Goal: Task Accomplishment & Management: Manage account settings

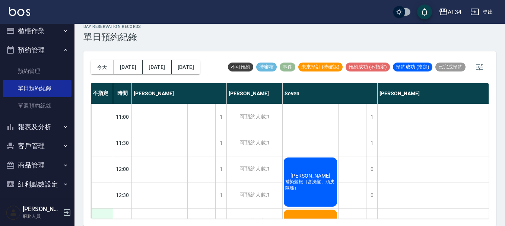
scroll to position [115, 530]
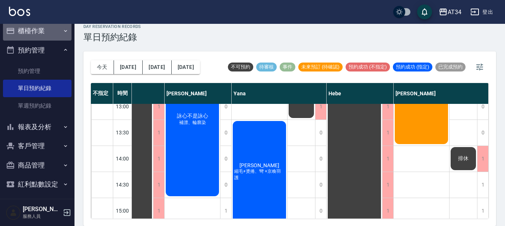
click at [42, 38] on button "櫃檯作業" at bounding box center [37, 30] width 69 height 19
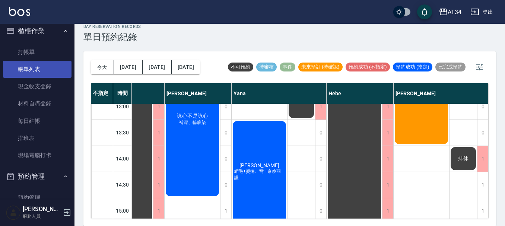
click at [39, 71] on link "帳單列表" at bounding box center [37, 69] width 69 height 17
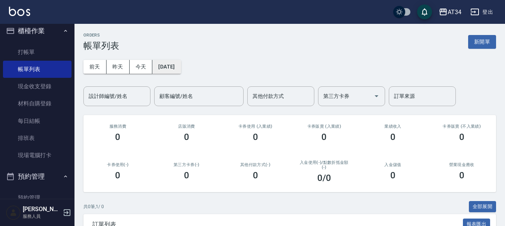
click at [181, 70] on button "2025/09/05" at bounding box center [166, 67] width 28 height 14
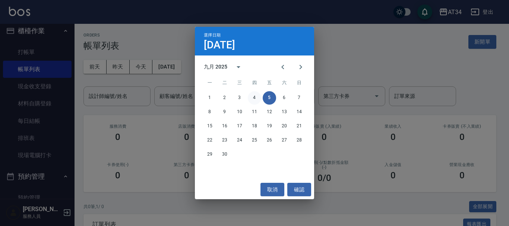
click at [259, 98] on button "4" at bounding box center [254, 97] width 13 height 13
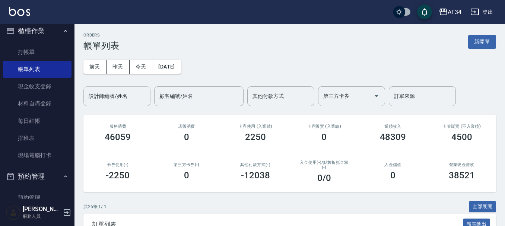
click at [136, 93] on input "設計師編號/姓名" at bounding box center [117, 96] width 60 height 13
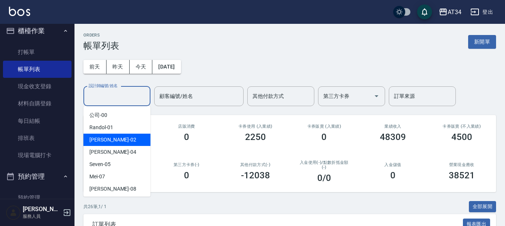
click at [127, 142] on div "Wendy -02" at bounding box center [116, 140] width 67 height 12
type input "Wendy-02"
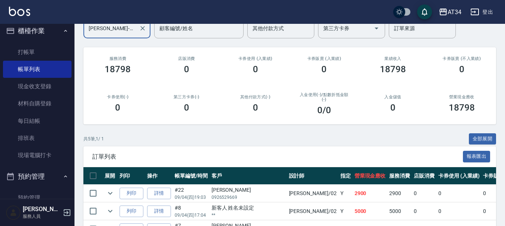
scroll to position [151, 0]
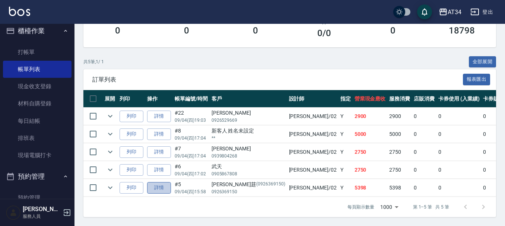
click at [167, 182] on link "詳情" at bounding box center [159, 188] width 24 height 12
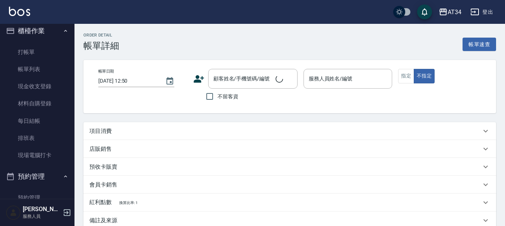
type input "2025/09/04 15:58"
type input "Wendy-02"
type input "530"
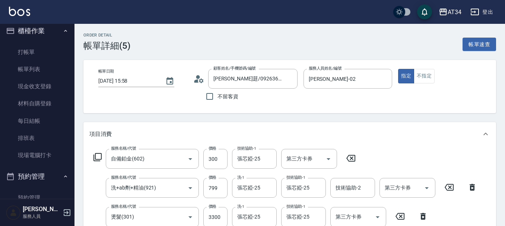
type input "施郁莛/0926369150/0926369150"
type input "自備鉑金(602)"
type input "洗+ab劑+精油(921)"
type input "燙髮(301)"
type input "日式結構二段(L)(606)"
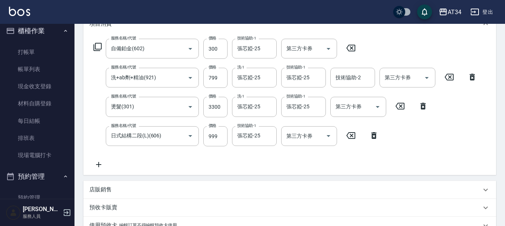
scroll to position [112, 0]
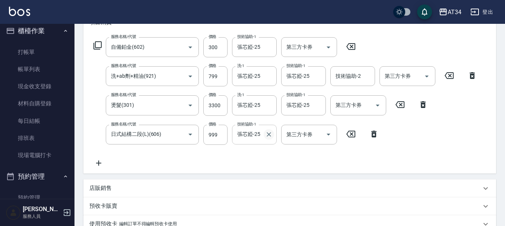
click at [268, 132] on icon "Clear" at bounding box center [268, 134] width 7 height 7
type input "張可芮-36"
click at [272, 104] on icon "Clear" at bounding box center [268, 105] width 7 height 7
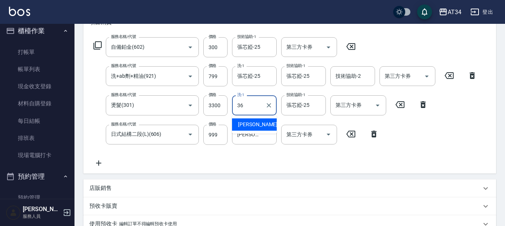
type input "張可芮-36"
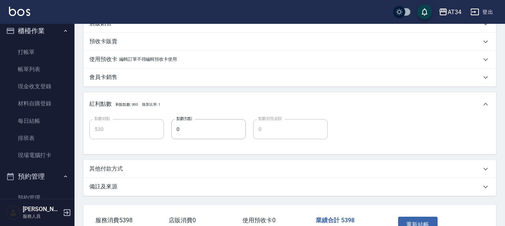
scroll to position [327, 0]
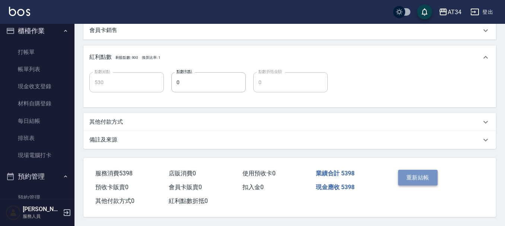
click at [423, 171] on button "重新結帳" at bounding box center [417, 178] width 39 height 16
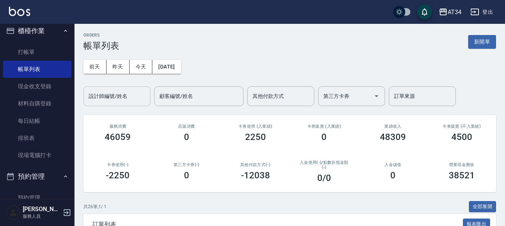
click at [102, 91] on div "設計師編號/姓名 設計師編號/姓名" at bounding box center [116, 96] width 67 height 20
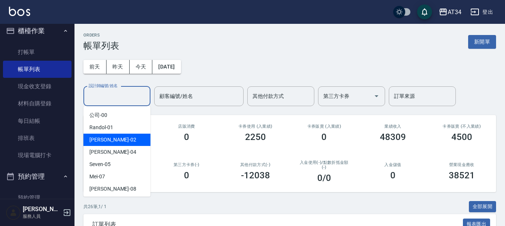
click at [114, 144] on div "Wendy -02" at bounding box center [116, 140] width 67 height 12
type input "Wendy-02"
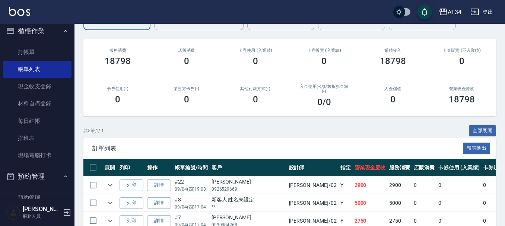
scroll to position [151, 0]
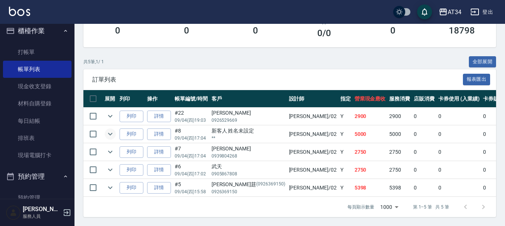
click at [108, 130] on icon "expand row" at bounding box center [110, 134] width 9 height 9
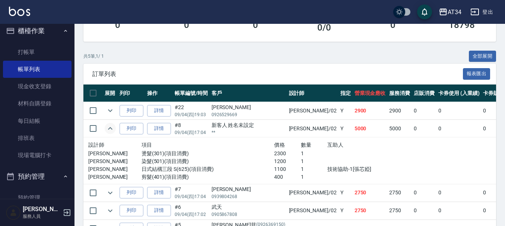
click at [108, 126] on icon "expand row" at bounding box center [110, 128] width 9 height 9
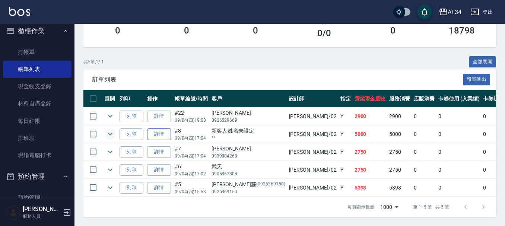
click at [161, 129] on link "詳情" at bounding box center [159, 135] width 24 height 12
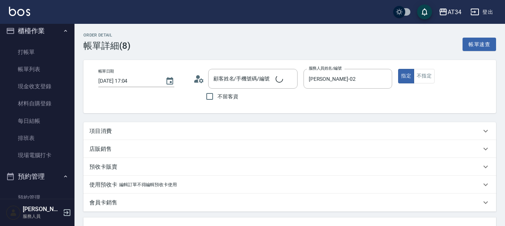
type input "2025/09/04 17:04"
type input "Wendy-02"
type input "500"
type input "新客人 姓名未設定/**/null"
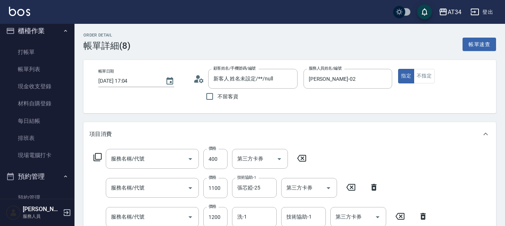
type input "剪髮(401)"
type input "日式結構三段 S(625)"
type input "染髮(501)"
type input "燙髮(301)"
click at [287, 83] on button "Clear" at bounding box center [290, 79] width 10 height 10
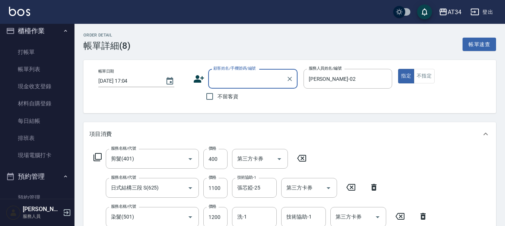
click at [263, 80] on input "顧客姓名/手機號碼/編號" at bounding box center [248, 78] width 72 height 13
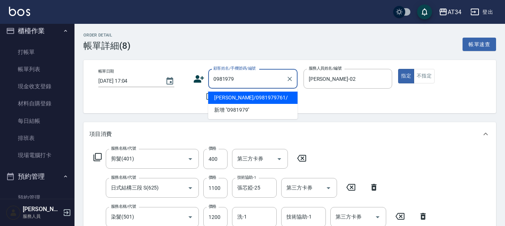
click at [240, 97] on li "李雅惠/0981979761/" at bounding box center [252, 98] width 89 height 12
type input "李雅惠/0981979761/"
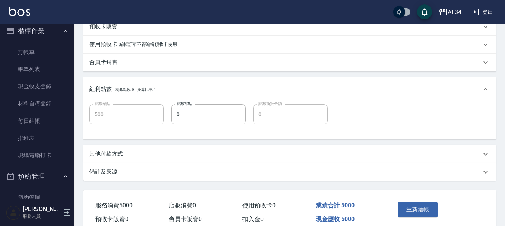
scroll to position [327, 0]
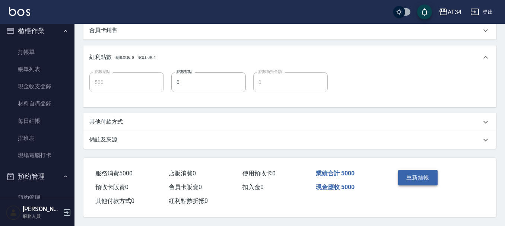
click at [423, 178] on button "重新結帳" at bounding box center [417, 178] width 39 height 16
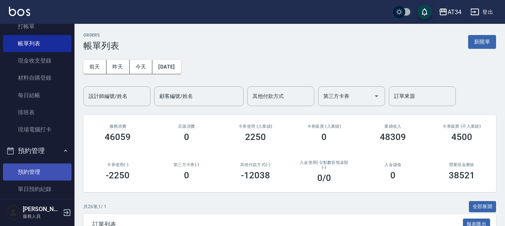
scroll to position [155, 0]
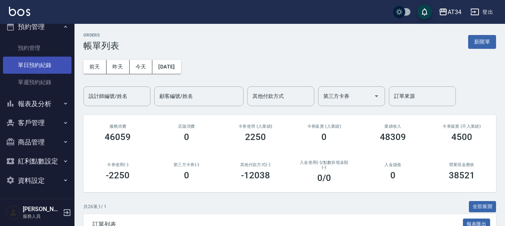
click at [30, 69] on link "單日預約紀錄" at bounding box center [37, 65] width 69 height 17
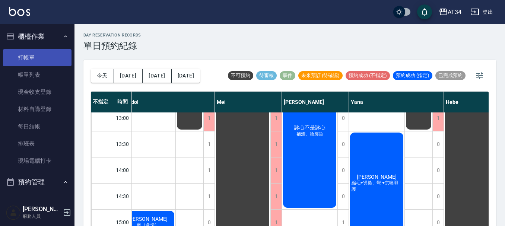
click at [32, 57] on link "打帳單" at bounding box center [37, 57] width 69 height 17
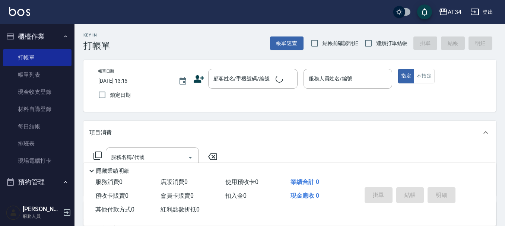
click at [204, 77] on icon at bounding box center [198, 78] width 11 height 11
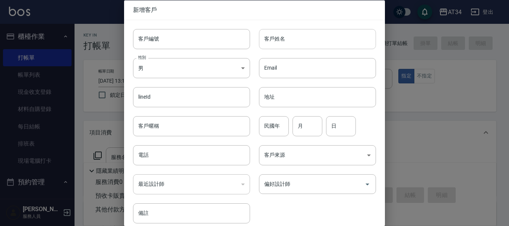
click at [273, 40] on input "客戶姓名" at bounding box center [317, 39] width 117 height 20
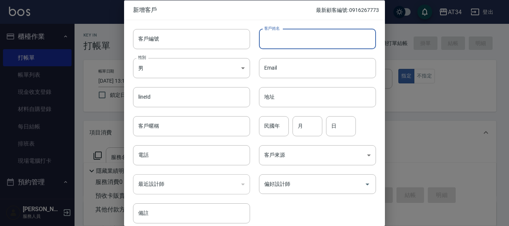
type input "t"
type input "ㄍ"
type input "[PERSON_NAME]"
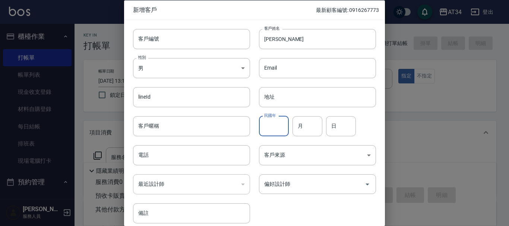
click at [267, 128] on input "民國年" at bounding box center [274, 126] width 30 height 20
type input "71"
click at [303, 126] on input "月" at bounding box center [307, 126] width 30 height 20
type input "05"
type input "30"
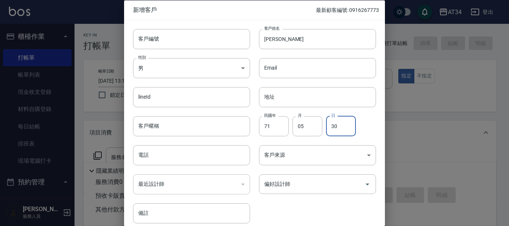
click at [185, 137] on div "電話 電話" at bounding box center [187, 150] width 126 height 29
click at [184, 148] on input "電話" at bounding box center [191, 155] width 117 height 20
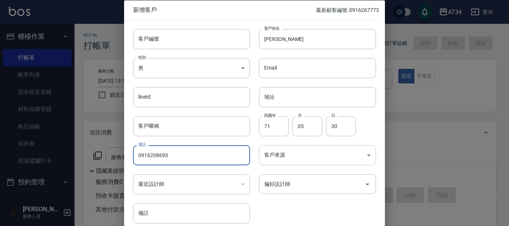
type input "0916208693"
click at [293, 148] on body "AT34 登出 櫃檯作業 打帳單 帳單列表 現金收支登錄 材料自購登錄 每日結帳 排班表 現場電腦打卡 預約管理 預約管理 單日預約紀錄 單週預約紀錄 報表及…" at bounding box center [254, 190] width 509 height 381
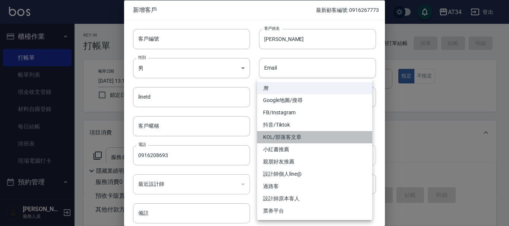
click at [293, 148] on ul "無 Google地圖/搜尋 FB/Instagram 抖音/Tiktok KOL/部落客文章 小紅書推薦 親朋好友推薦 設計師個人line@ 過路客 設計師原…" at bounding box center [314, 149] width 115 height 141
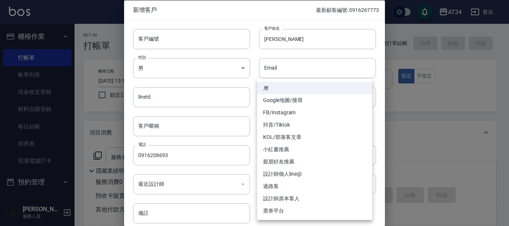
click at [247, 145] on div at bounding box center [254, 113] width 509 height 226
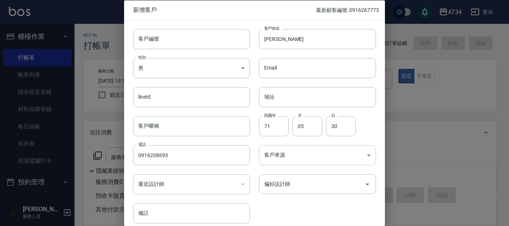
click at [300, 154] on body "AT34 登出 櫃檯作業 打帳單 帳單列表 現金收支登錄 材料自購登錄 每日結帳 排班表 現場電腦打卡 預約管理 預約管理 單日預約紀錄 單週預約紀錄 報表及…" at bounding box center [254, 190] width 509 height 381
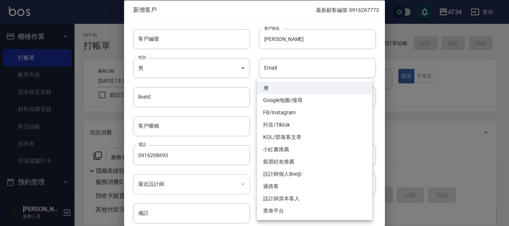
click at [254, 163] on div at bounding box center [254, 113] width 509 height 226
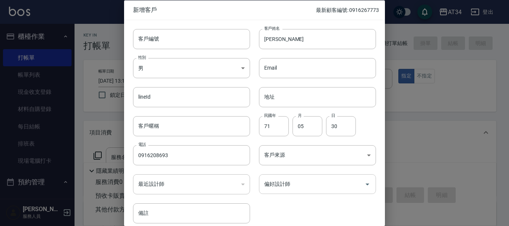
click at [284, 181] on div "偏好設計師 偏好設計師" at bounding box center [317, 184] width 117 height 20
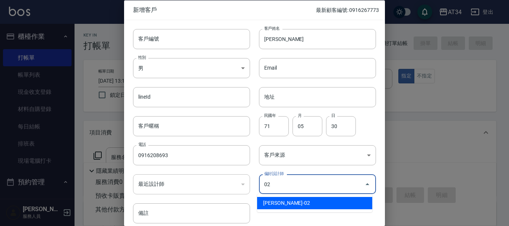
type input "[PERSON_NAME]"
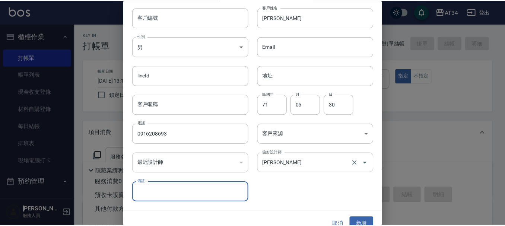
scroll to position [32, 0]
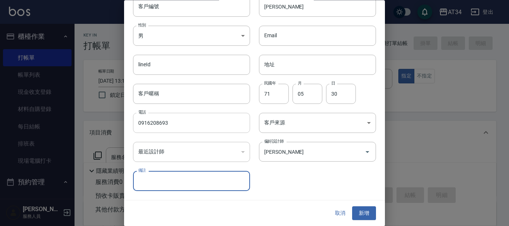
click at [175, 121] on input "0916208693" at bounding box center [191, 123] width 117 height 20
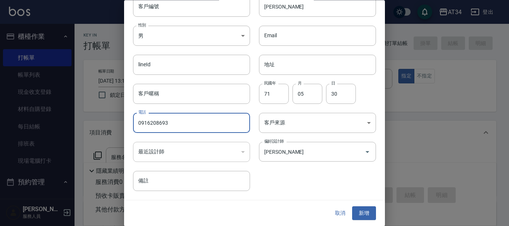
click at [175, 121] on input "0916208693" at bounding box center [191, 123] width 117 height 20
click at [366, 212] on button "新增" at bounding box center [364, 214] width 24 height 14
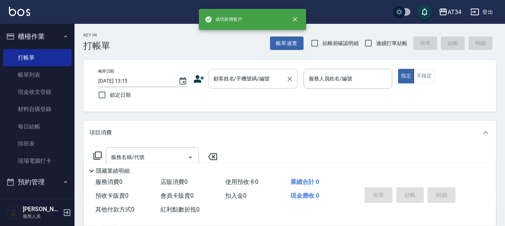
click at [259, 82] on input "顧客姓名/手機號碼/編號" at bounding box center [248, 78] width 72 height 13
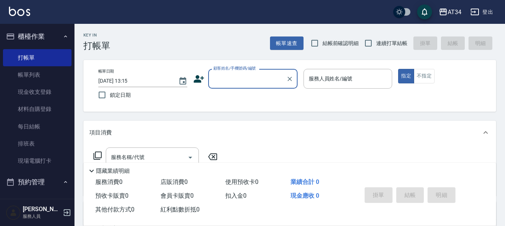
paste input "0916208693"
click at [257, 95] on li "黃心韻/0916208693/" at bounding box center [252, 98] width 89 height 12
type input "黃心韻/0916208693/"
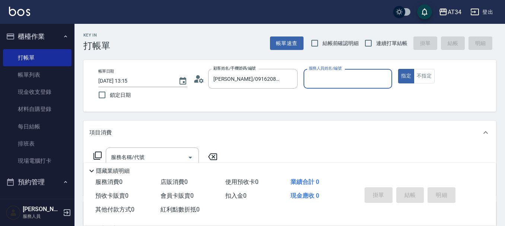
type input "Wendy-02"
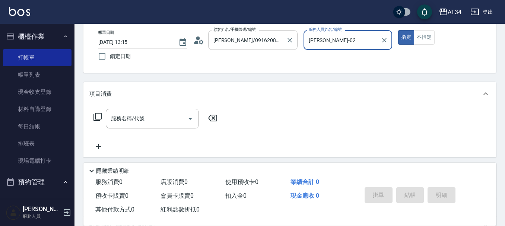
scroll to position [75, 0]
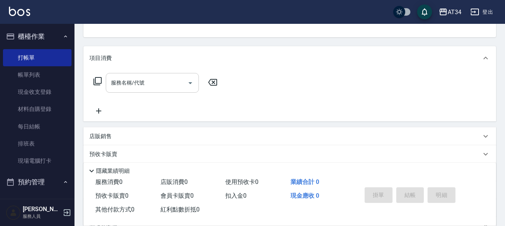
click at [170, 85] on input "服務名稱/代號" at bounding box center [146, 82] width 75 height 13
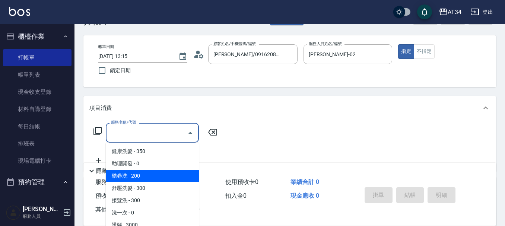
scroll to position [37, 0]
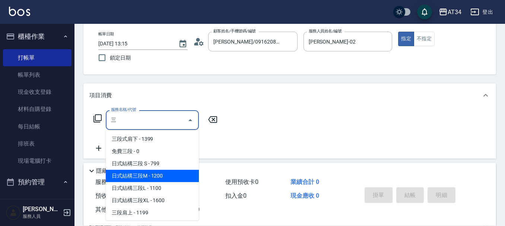
click at [170, 176] on span "日式結構三段M - 1200" at bounding box center [152, 176] width 93 height 12
type input "日式結構三段M(626)"
type input "120"
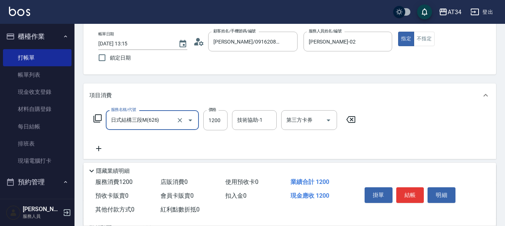
click at [170, 118] on input "日式結構三段M(626)" at bounding box center [142, 120] width 66 height 13
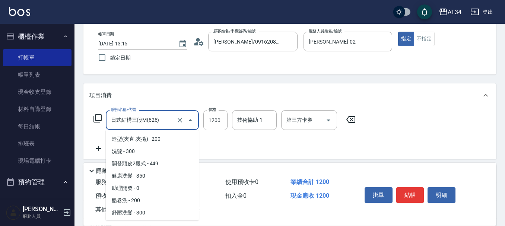
scroll to position [540, 0]
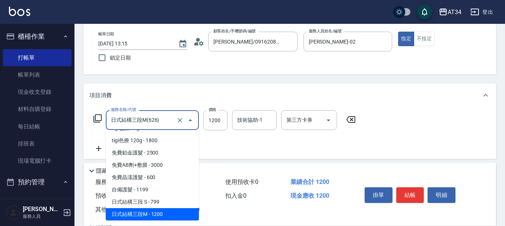
click at [170, 118] on input "日式結構三段M(626)" at bounding box center [142, 120] width 66 height 13
click at [181, 123] on icon "Clear" at bounding box center [179, 120] width 7 height 7
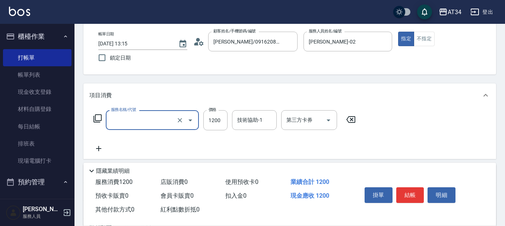
click at [161, 123] on input "服務名稱/代號" at bounding box center [142, 120] width 66 height 13
type input "62"
type input "0"
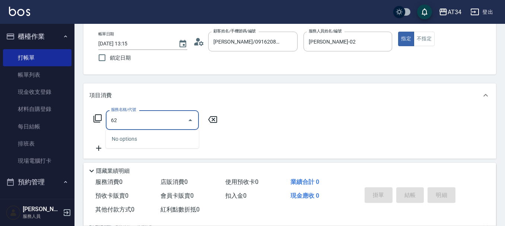
type input "625"
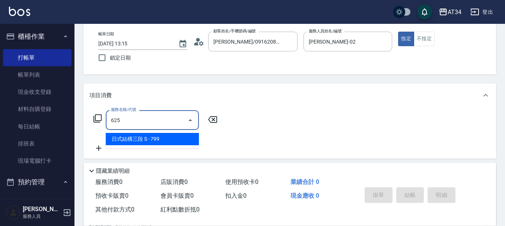
type input "70"
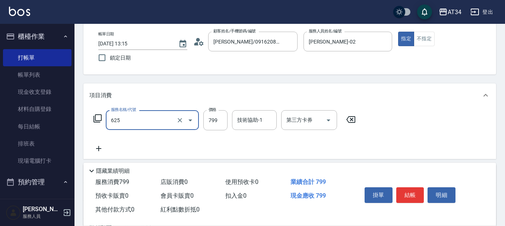
type input "日式結構三段 S(625)"
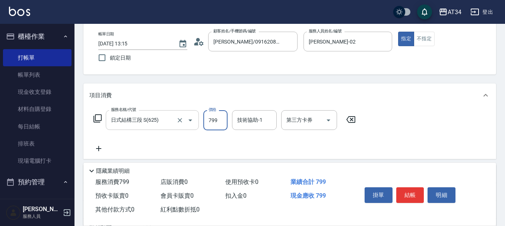
type input "1"
type input "0"
type input "110"
type input "10"
type input "1100"
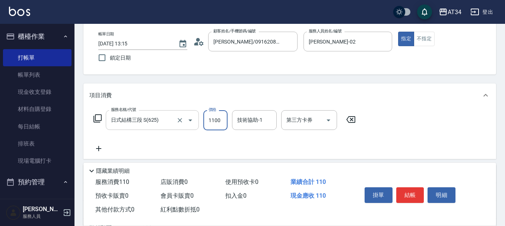
type input "110"
type input "1100"
type input "張芯婭-25"
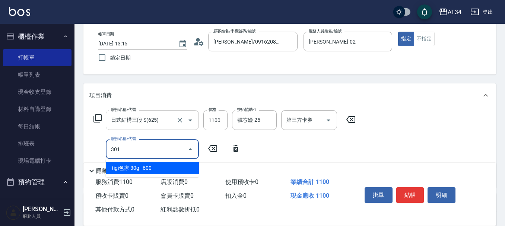
type input "301"
type input "260"
type input "燙髮(301)"
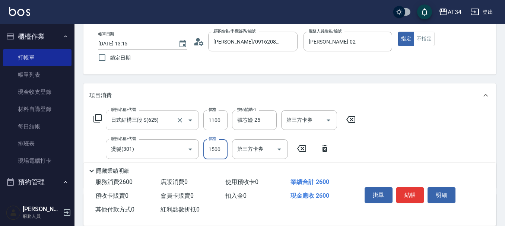
type input "2"
type input "110"
type input "229"
type input "330"
type input "2299"
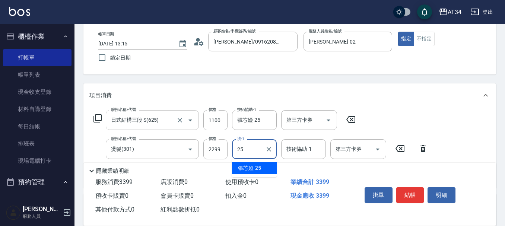
type input "張芯婭-25"
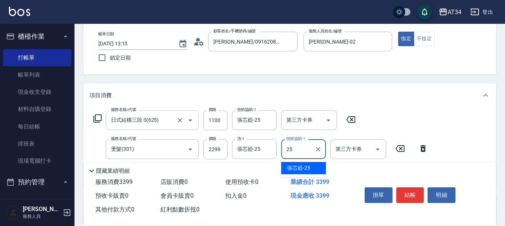
type input "張芯婭-25"
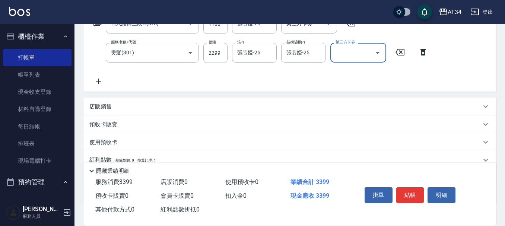
scroll to position [147, 0]
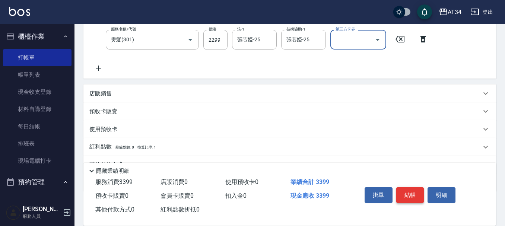
click at [410, 193] on button "結帳" at bounding box center [410, 195] width 28 height 16
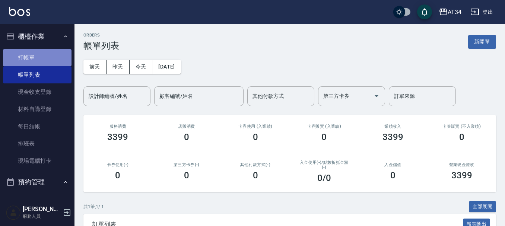
click at [45, 59] on link "打帳單" at bounding box center [37, 57] width 69 height 17
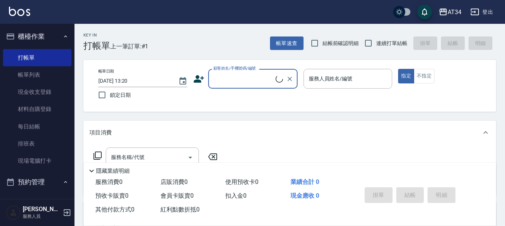
click at [235, 79] on input "顧客姓名/手機號碼/編號" at bounding box center [244, 78] width 64 height 13
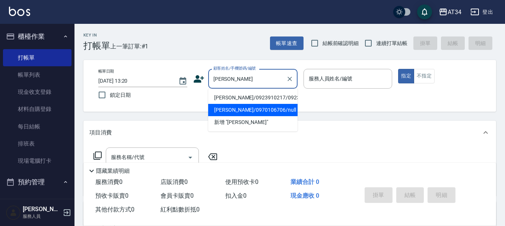
click at [234, 116] on li "徐子晴/0970106706/null" at bounding box center [252, 110] width 89 height 12
type input "徐子晴/0970106706/null"
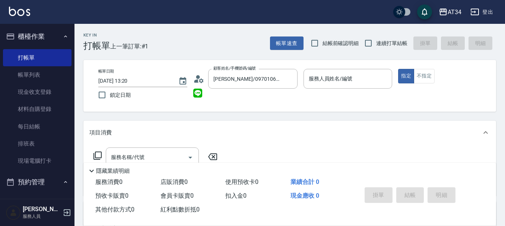
click at [198, 80] on icon at bounding box center [196, 80] width 4 height 3
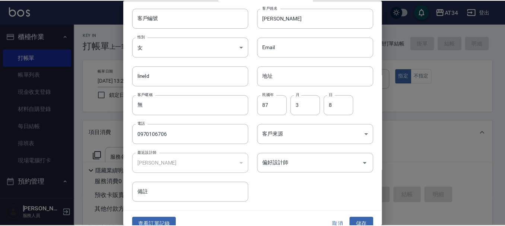
scroll to position [32, 0]
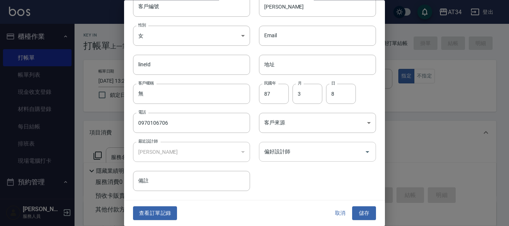
click at [291, 154] on input "偏好設計師" at bounding box center [311, 152] width 99 height 13
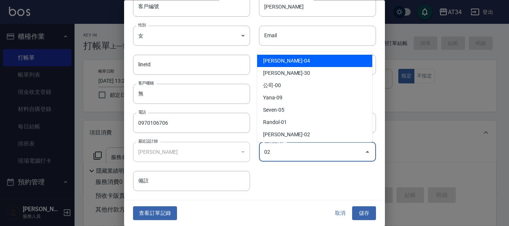
type input "[PERSON_NAME]"
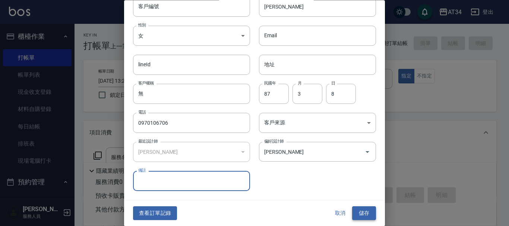
click at [367, 216] on button "儲存" at bounding box center [364, 214] width 24 height 14
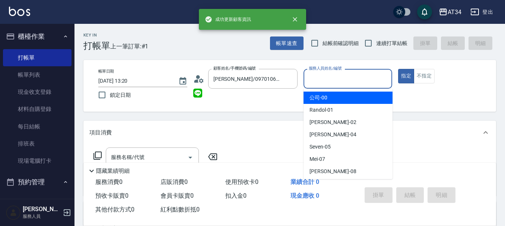
click at [363, 82] on input "服務人員姓名/編號" at bounding box center [348, 78] width 82 height 13
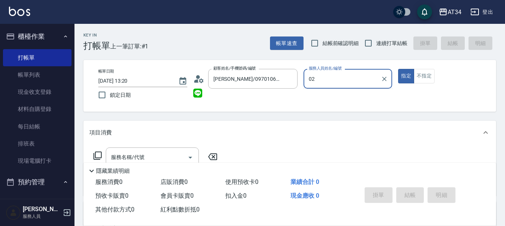
type input "Wendy-02"
type button "true"
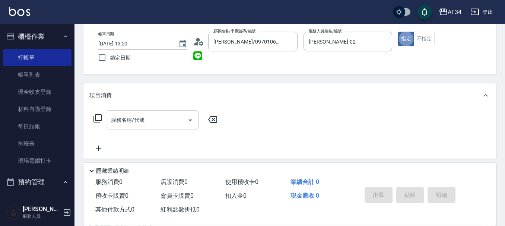
click at [173, 117] on input "服務名稱/代號" at bounding box center [146, 120] width 75 height 13
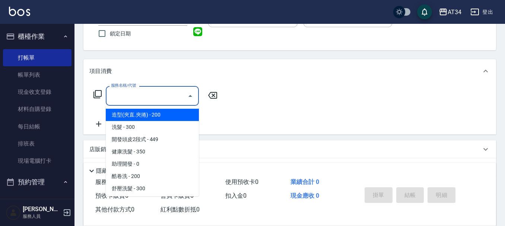
scroll to position [75, 0]
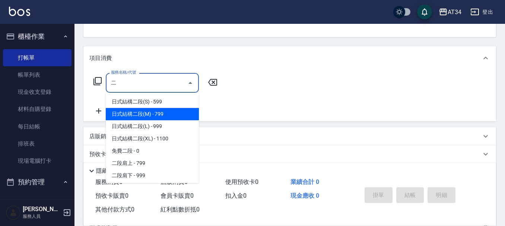
click at [167, 114] on span "日式結構二段(M) - 799" at bounding box center [152, 114] width 93 height 12
type input "日式結構二段(M)(605)"
type input "70"
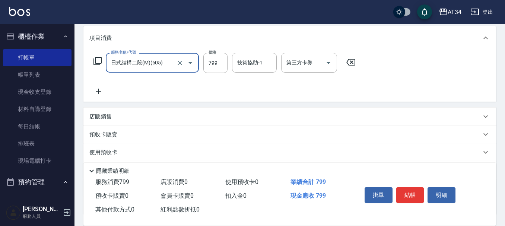
scroll to position [112, 0]
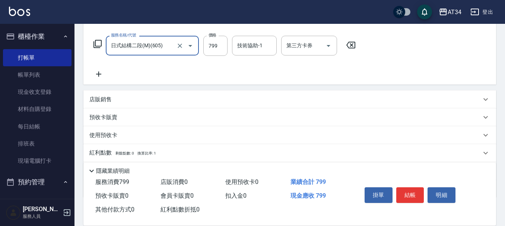
type input "日式結構二段(M)(605)"
click at [99, 75] on icon at bounding box center [98, 74] width 5 height 5
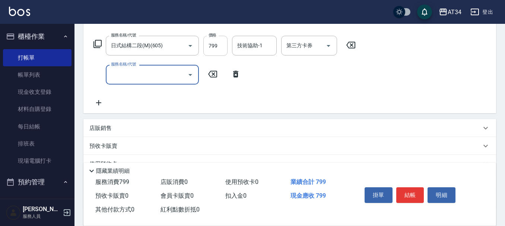
click at [214, 42] on input "799" at bounding box center [215, 46] width 24 height 20
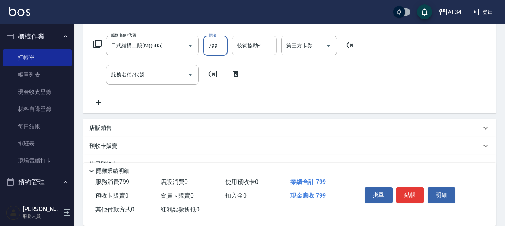
click at [243, 43] on div "技術協助-1 技術協助-1" at bounding box center [254, 46] width 45 height 20
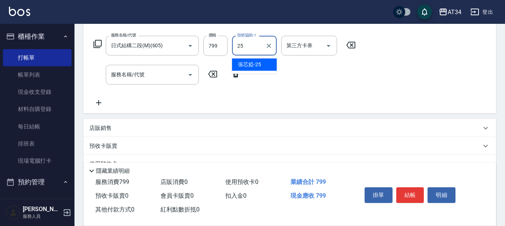
type input "張芯婭-25"
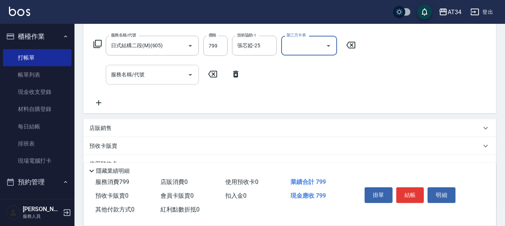
click at [156, 78] on input "服務名稱/代號" at bounding box center [146, 74] width 75 height 13
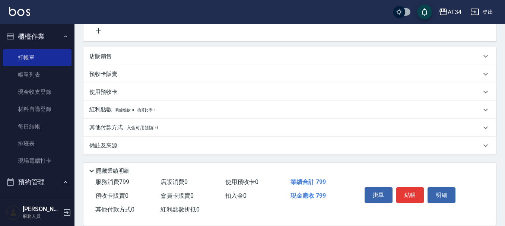
scroll to position [146, 0]
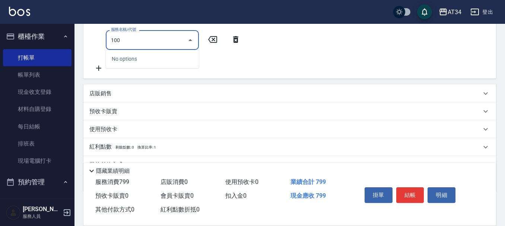
type input "1006"
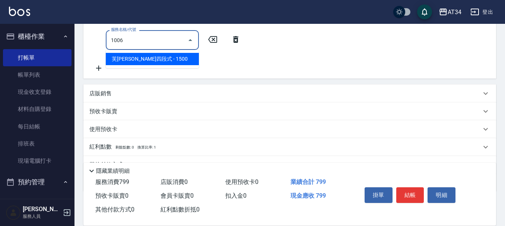
type input "220"
type input "芙米勒四段式(1006)"
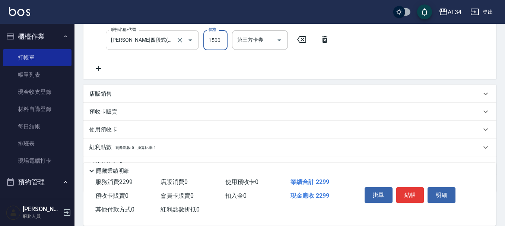
type input "1"
type input "80"
type input "120"
type input "190"
type input "1200"
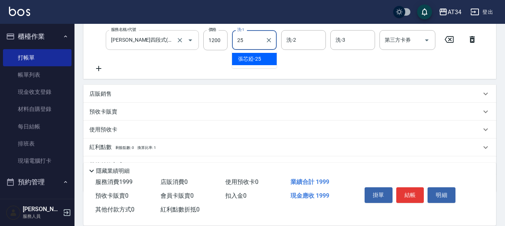
type input "張芯婭-25"
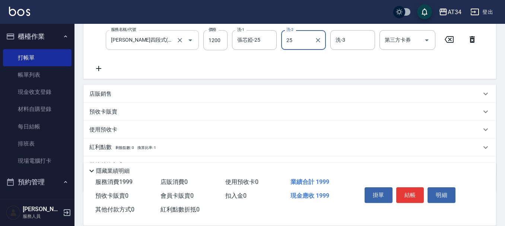
type input "張芯婭-25"
click at [105, 63] on div "服務名稱/代號 日式結構二段(M)(605) 服務名稱/代號 價格 799 價格 技術協助-1 張芯婭-25 技術協助-1 第三方卡券 第三方卡券 服務名稱/…" at bounding box center [285, 37] width 392 height 72
click at [102, 67] on icon at bounding box center [98, 68] width 19 height 9
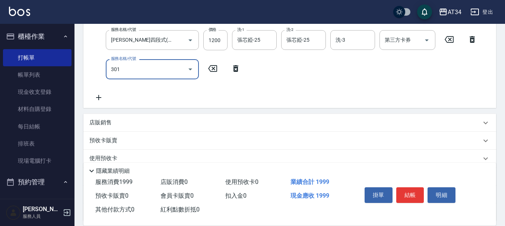
type input "301"
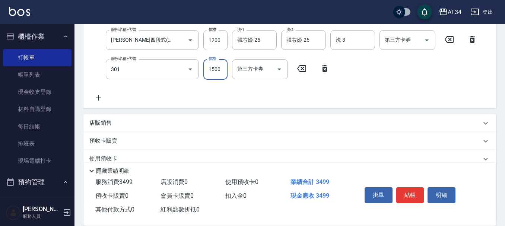
type input "340"
type input "燙髮(301)"
type input "2"
type input "200"
type input "250"
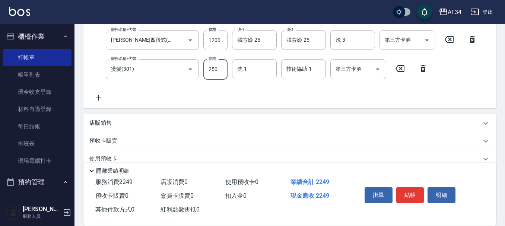
type input "440"
type input "2500"
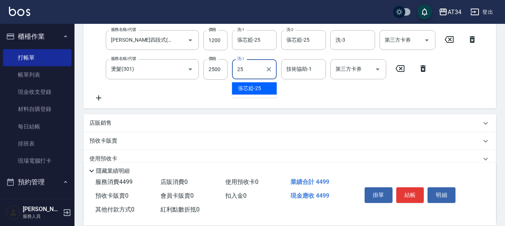
type input "張芯婭-25"
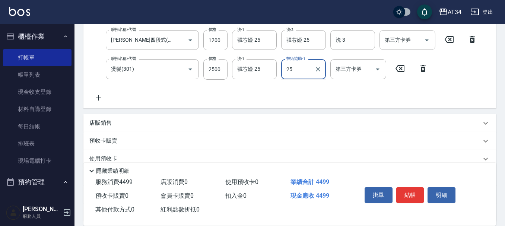
type input "張芯婭-25"
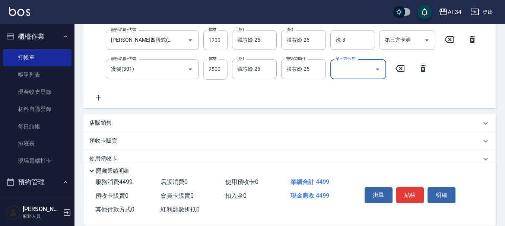
click at [207, 67] on input "2500" at bounding box center [215, 69] width 24 height 20
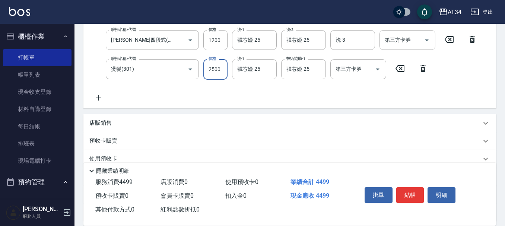
type input "2"
type input "200"
type input "28"
type input "220"
type input "2800"
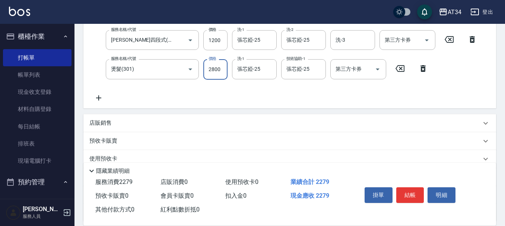
type input "470"
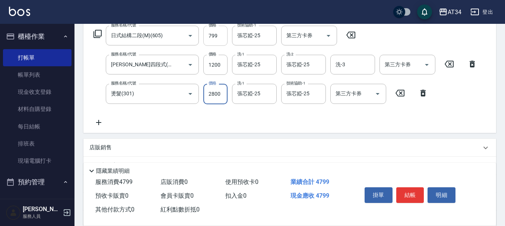
scroll to position [109, 0]
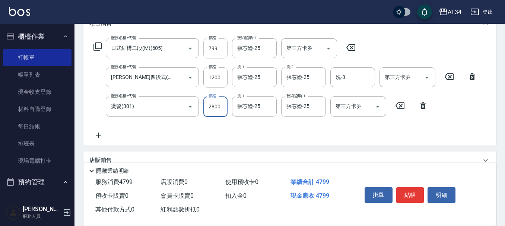
type input "2800"
click at [220, 47] on input "799" at bounding box center [215, 48] width 24 height 20
type input "99"
type input "490"
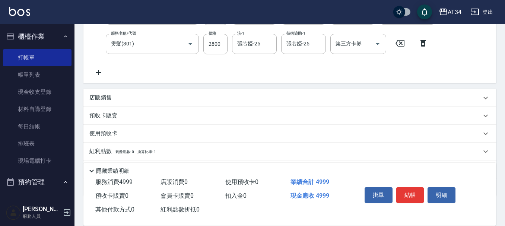
scroll to position [184, 0]
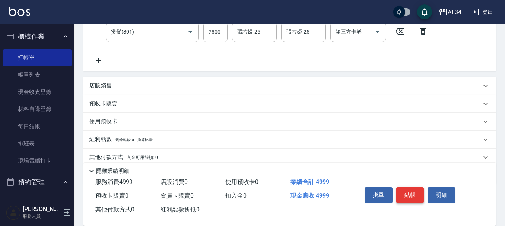
type input "999"
click at [408, 190] on button "結帳" at bounding box center [410, 195] width 28 height 16
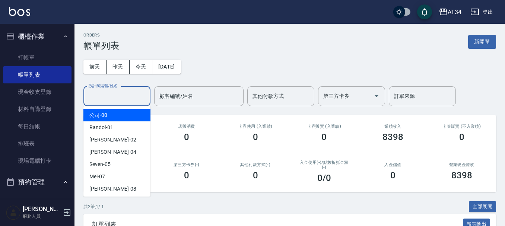
click at [130, 90] on input "設計師編號/姓名" at bounding box center [117, 96] width 60 height 13
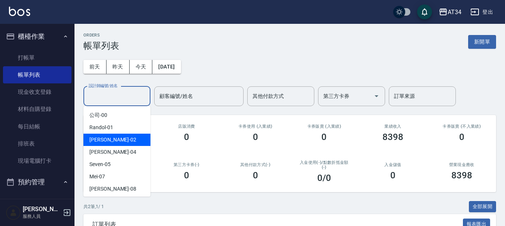
click at [130, 136] on div "Wendy -02" at bounding box center [116, 140] width 67 height 12
type input "Wendy-02"
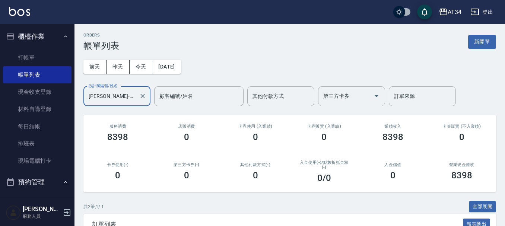
scroll to position [97, 0]
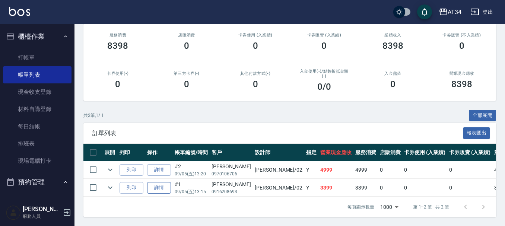
click at [165, 182] on link "詳情" at bounding box center [159, 188] width 24 height 12
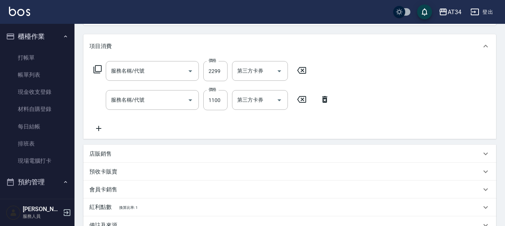
type input "燙髮(301)"
type input "日式結構三段 S(625)"
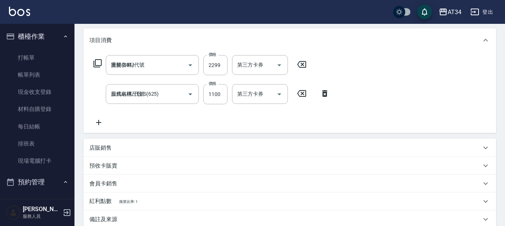
type input "2025/09/05 13:15"
type input "Wendy-02"
type input "330"
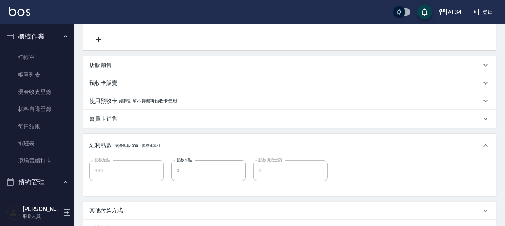
type input "黃心韻/0916208693/"
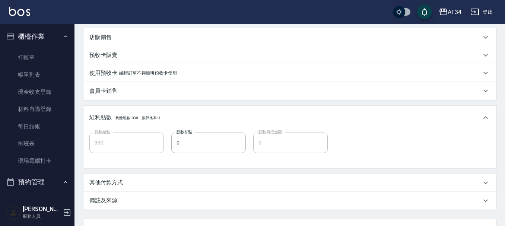
scroll to position [269, 0]
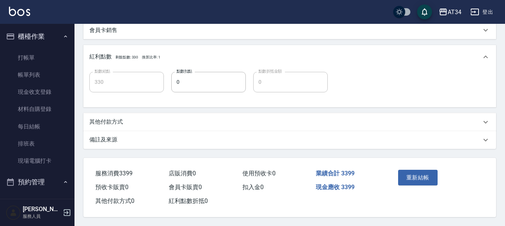
click at [130, 120] on div "其他付款方式" at bounding box center [285, 122] width 392 height 8
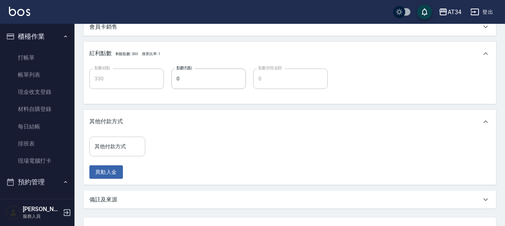
click at [126, 146] on input "其他付款方式" at bounding box center [117, 146] width 49 height 13
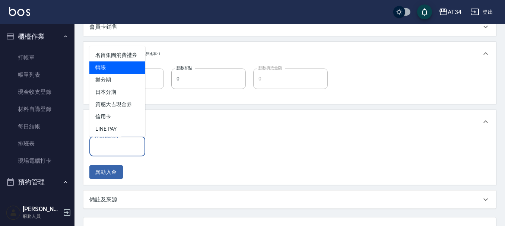
click at [122, 74] on span "轉賬" at bounding box center [117, 67] width 56 height 12
type input "轉賬"
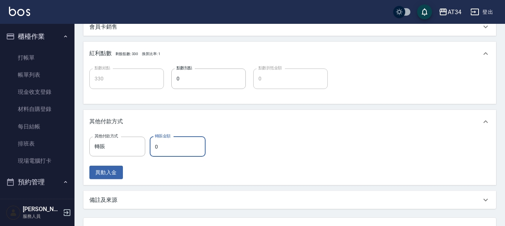
click at [169, 143] on input "0" at bounding box center [178, 147] width 56 height 20
type input "339"
type input "0"
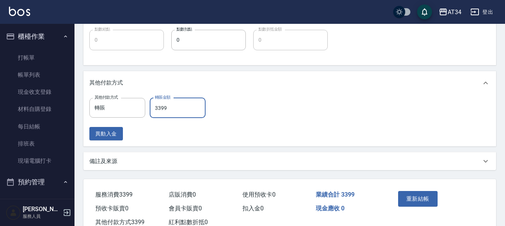
scroll to position [332, 0]
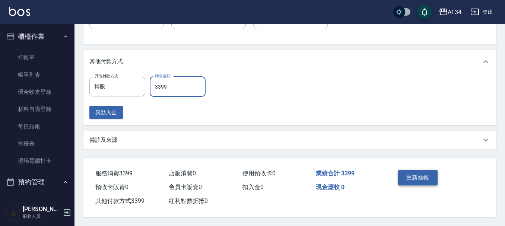
type input "3399"
click at [426, 170] on button "重新結帳" at bounding box center [417, 178] width 39 height 16
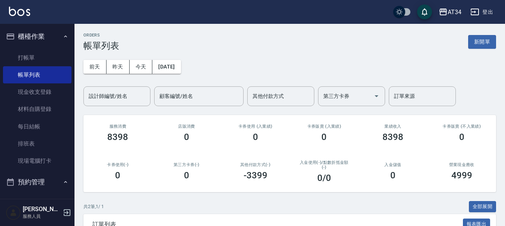
click at [32, 42] on button "櫃檯作業" at bounding box center [37, 36] width 69 height 19
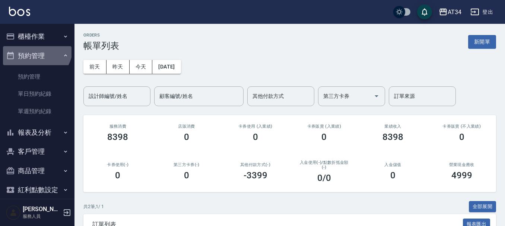
click at [32, 53] on button "預約管理" at bounding box center [37, 55] width 69 height 19
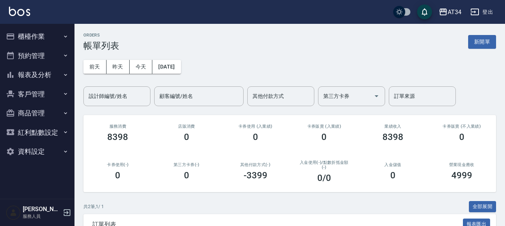
click at [34, 42] on button "櫃檯作業" at bounding box center [37, 36] width 69 height 19
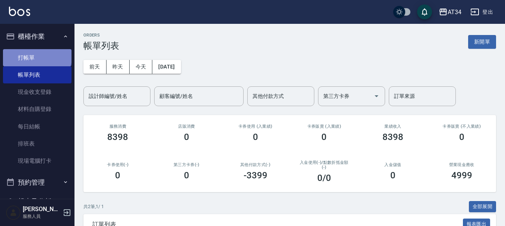
click at [37, 55] on link "打帳單" at bounding box center [37, 57] width 69 height 17
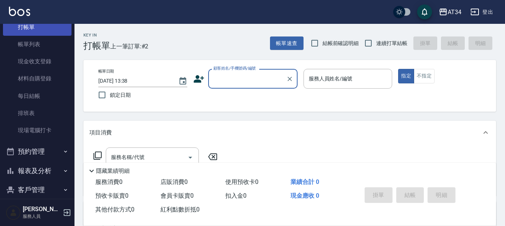
scroll to position [75, 0]
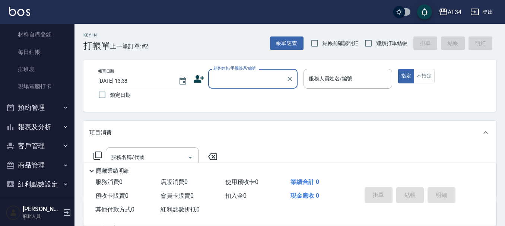
click at [37, 55] on link "每日結帳" at bounding box center [37, 52] width 69 height 17
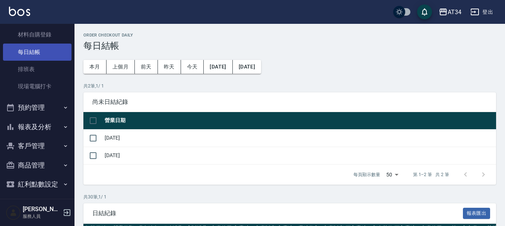
click at [37, 55] on link "每日結帳" at bounding box center [37, 52] width 69 height 17
drag, startPoint x: 38, startPoint y: 55, endPoint x: 400, endPoint y: 56, distance: 362.2
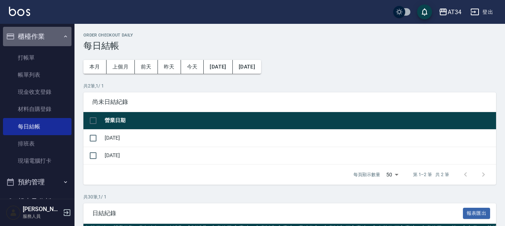
click at [51, 45] on button "櫃檯作業" at bounding box center [37, 36] width 69 height 19
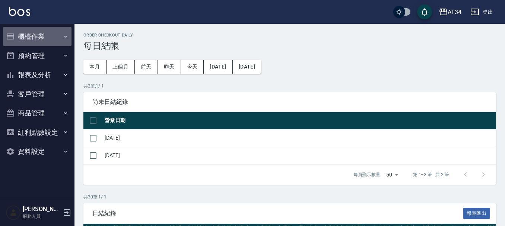
click at [45, 39] on button "櫃檯作業" at bounding box center [37, 36] width 69 height 19
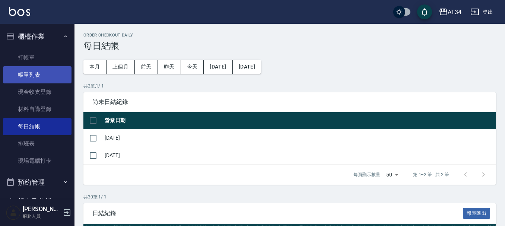
click at [45, 67] on link "帳單列表" at bounding box center [37, 74] width 69 height 17
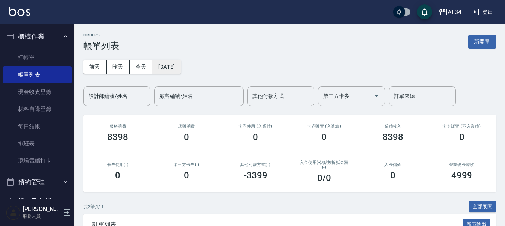
click at [175, 70] on button "[DATE]" at bounding box center [166, 67] width 28 height 14
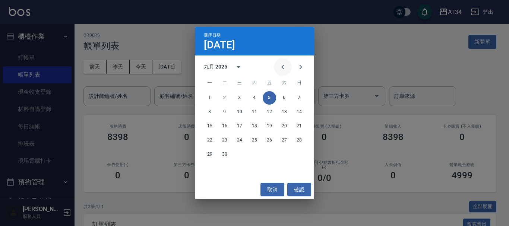
click at [276, 68] on button "Previous month" at bounding box center [283, 67] width 18 height 18
click at [254, 113] on button "8" at bounding box center [254, 111] width 13 height 13
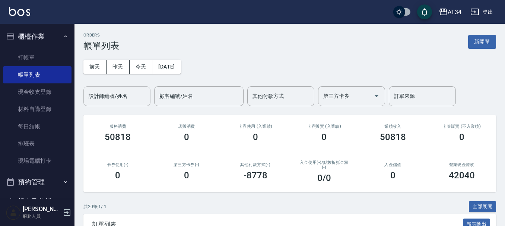
click at [108, 99] on input "設計師編號/姓名" at bounding box center [117, 96] width 60 height 13
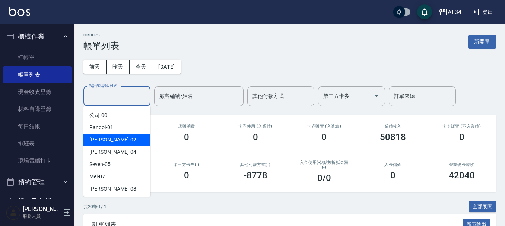
click at [113, 137] on div "Wendy -02" at bounding box center [116, 140] width 67 height 12
type input "Wendy-02"
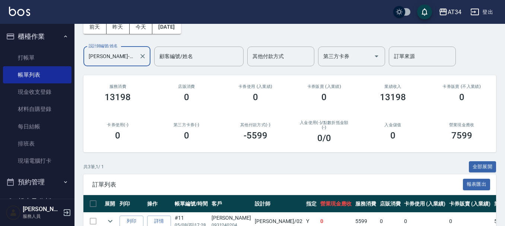
scroll to position [115, 0]
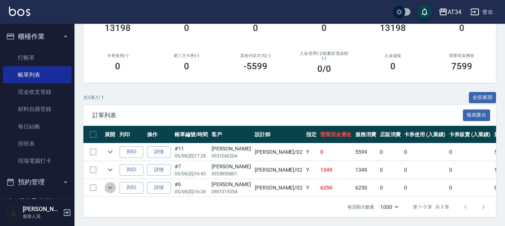
click at [110, 184] on icon "expand row" at bounding box center [110, 187] width 9 height 9
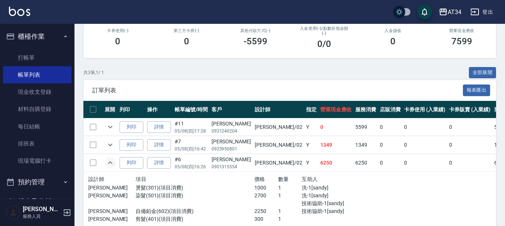
scroll to position [152, 0]
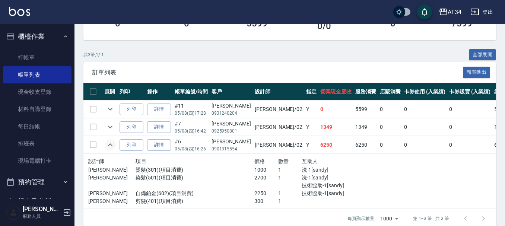
click at [107, 144] on icon "expand row" at bounding box center [110, 144] width 9 height 9
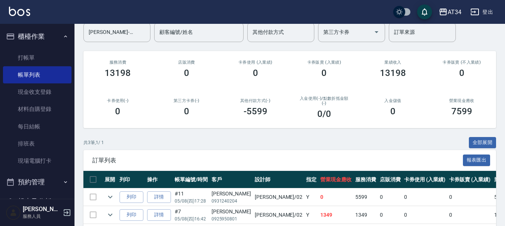
scroll to position [115, 0]
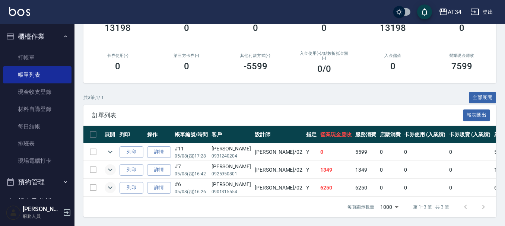
click at [108, 165] on icon "expand row" at bounding box center [110, 169] width 9 height 9
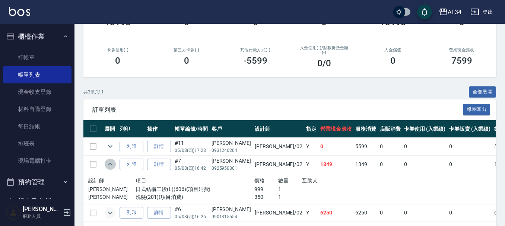
click at [108, 163] on icon "expand row" at bounding box center [110, 164] width 9 height 9
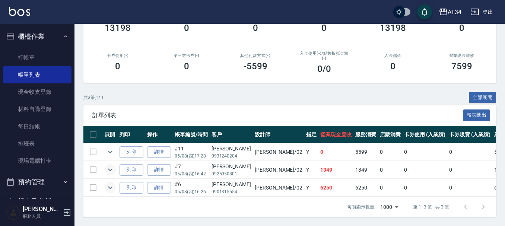
scroll to position [0, 0]
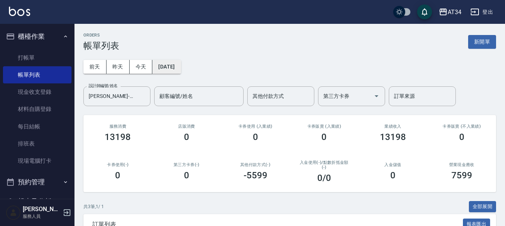
click at [172, 67] on button "2025/05/08" at bounding box center [166, 67] width 28 height 14
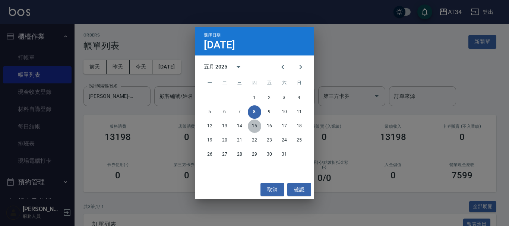
click at [257, 125] on button "15" at bounding box center [254, 126] width 13 height 13
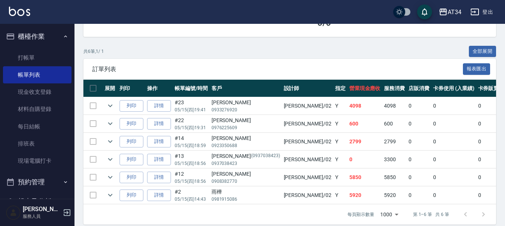
scroll to position [168, 0]
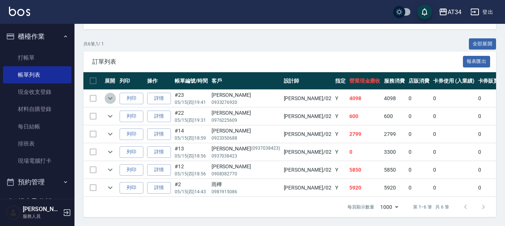
click at [112, 97] on icon "expand row" at bounding box center [110, 98] width 4 height 3
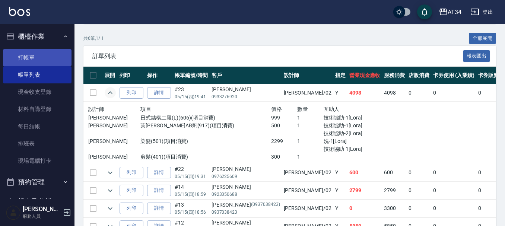
click at [43, 56] on link "打帳單" at bounding box center [37, 57] width 69 height 17
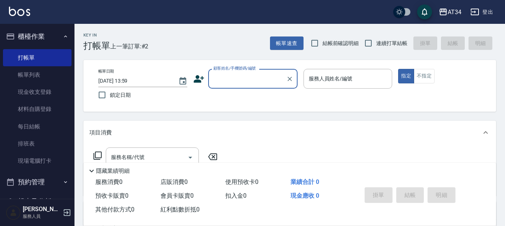
click at [47, 34] on button "櫃檯作業" at bounding box center [37, 36] width 69 height 19
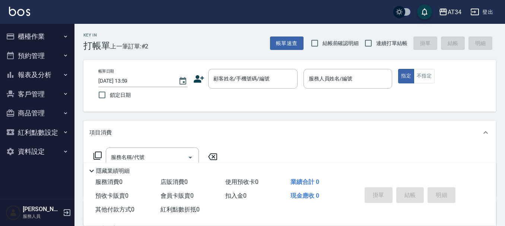
click at [49, 60] on button "預約管理" at bounding box center [37, 55] width 69 height 19
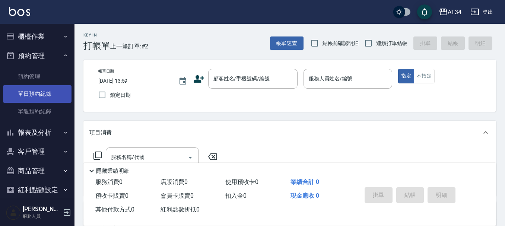
click at [53, 90] on link "單日預約紀錄" at bounding box center [37, 93] width 69 height 17
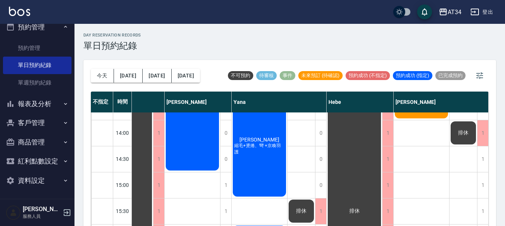
scroll to position [186, 530]
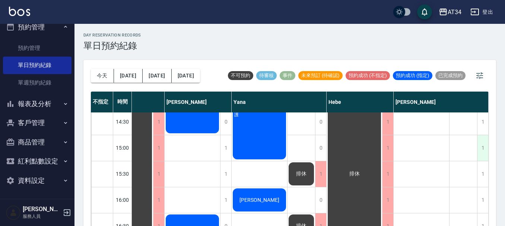
click at [478, 146] on div "1" at bounding box center [482, 148] width 11 height 26
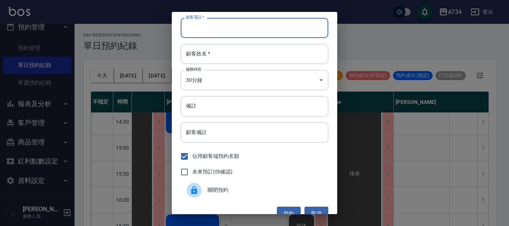
click at [256, 30] on input "顧客電話   *" at bounding box center [255, 28] width 148 height 20
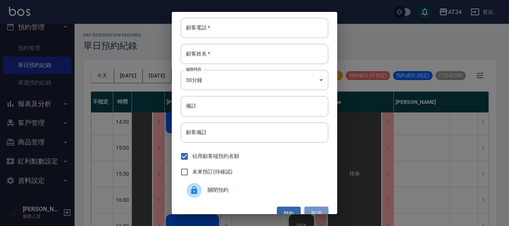
click at [306, 208] on button "取消" at bounding box center [316, 214] width 24 height 14
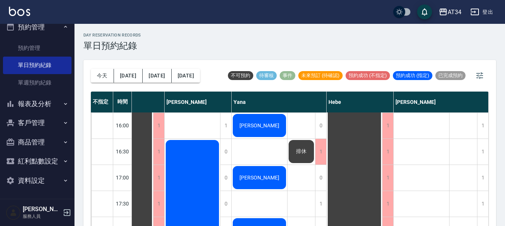
scroll to position [224, 526]
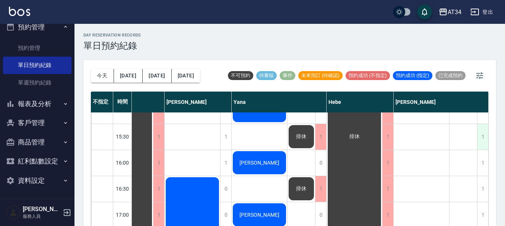
click at [480, 139] on div "1" at bounding box center [482, 137] width 11 height 26
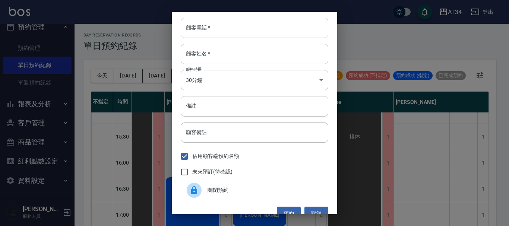
click at [271, 32] on input "顧客電話   *" at bounding box center [255, 28] width 148 height 20
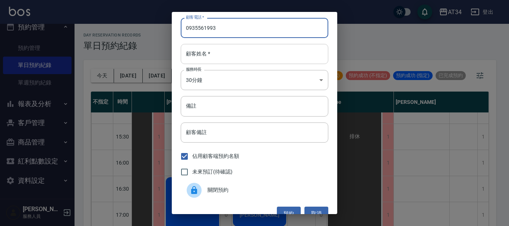
type input "0935561993"
click at [248, 54] on input "顧客姓名   *" at bounding box center [255, 54] width 148 height 20
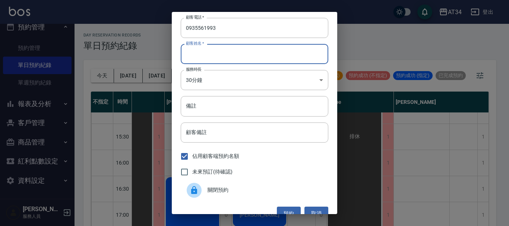
type input "t"
type input "阮"
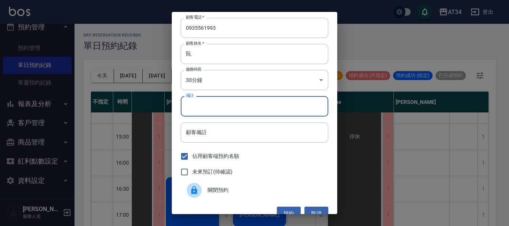
click at [255, 102] on input "備註" at bounding box center [255, 106] width 148 height 20
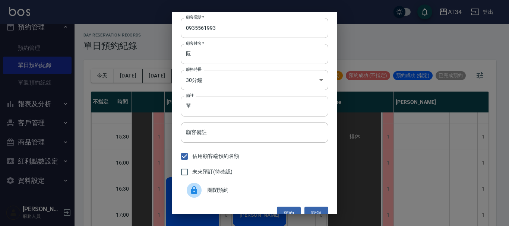
click at [255, 102] on input "單" at bounding box center [255, 106] width 148 height 20
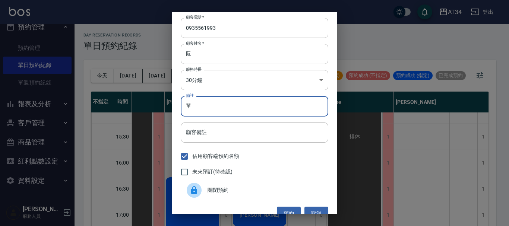
click at [255, 102] on input "單" at bounding box center [255, 106] width 148 height 20
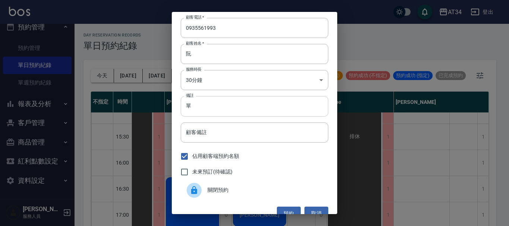
click at [202, 111] on input "單" at bounding box center [255, 106] width 148 height 20
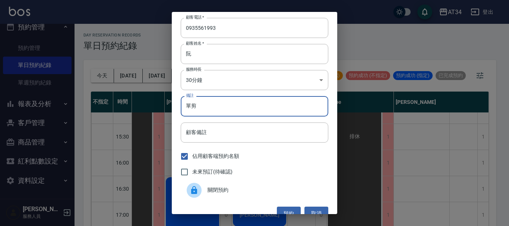
type input "單剪"
click at [209, 175] on span "未來預訂(待確認)" at bounding box center [212, 172] width 40 height 8
click at [192, 175] on input "未來預訂(待確認)" at bounding box center [185, 172] width 16 height 16
checkbox input "true"
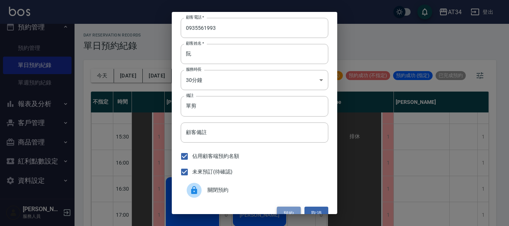
click at [288, 211] on button "預約" at bounding box center [289, 214] width 24 height 14
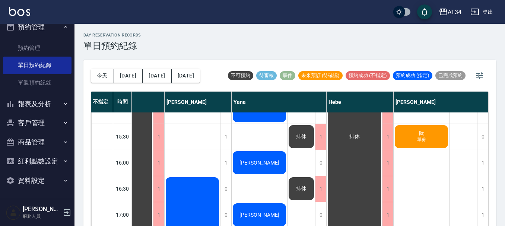
click at [53, 24] on button "預約管理" at bounding box center [37, 27] width 69 height 19
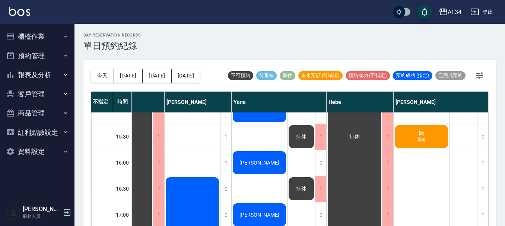
click at [16, 39] on button "櫃檯作業" at bounding box center [37, 36] width 69 height 19
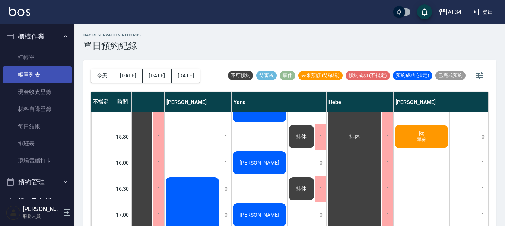
click at [22, 80] on link "帳單列表" at bounding box center [37, 74] width 69 height 17
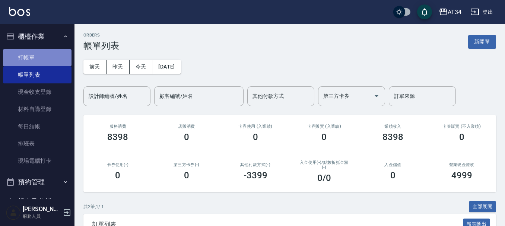
click at [62, 62] on link "打帳單" at bounding box center [37, 57] width 69 height 17
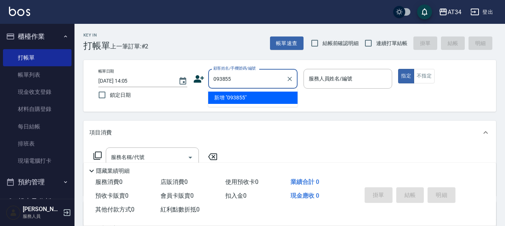
type input "0938558"
click at [290, 83] on button "Clear" at bounding box center [290, 79] width 10 height 10
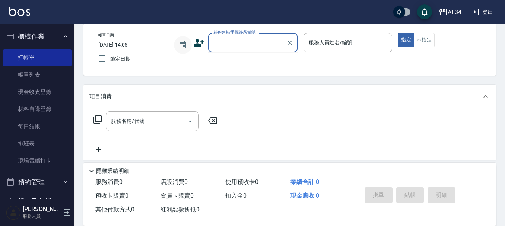
scroll to position [75, 0]
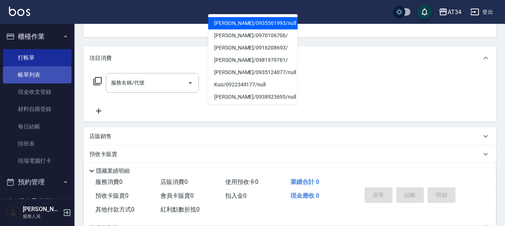
click at [44, 77] on link "帳單列表" at bounding box center [37, 74] width 69 height 17
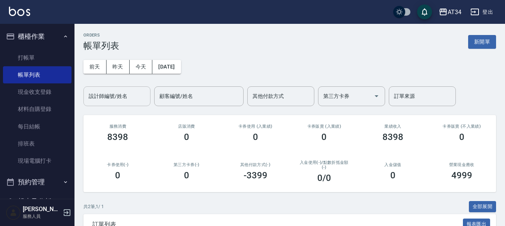
click at [130, 91] on input "設計師編號/姓名" at bounding box center [117, 96] width 60 height 13
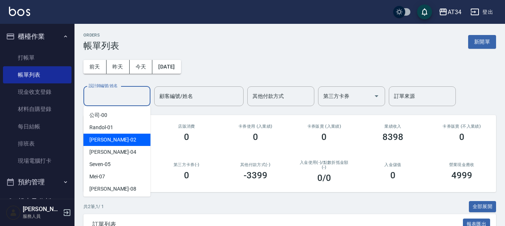
click at [124, 135] on div "Wendy -02" at bounding box center [116, 140] width 67 height 12
type input "Wendy-02"
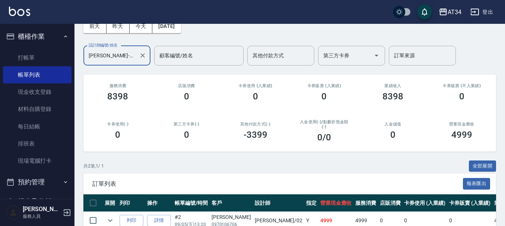
scroll to position [97, 0]
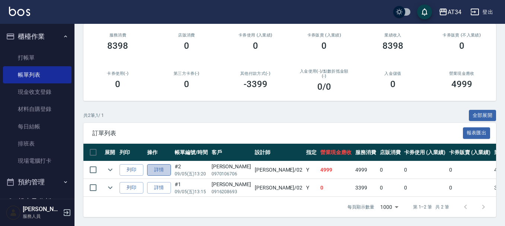
click at [155, 164] on link "詳情" at bounding box center [159, 170] width 24 height 12
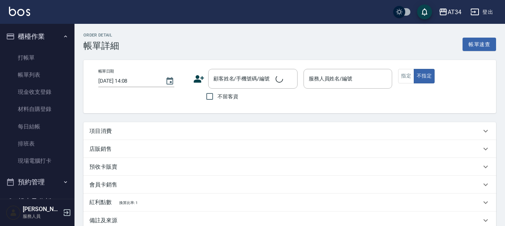
type input "2025/09/05 13:20"
type input "Wendy-02"
type input "490"
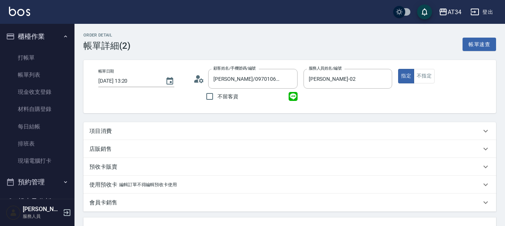
type input "徐子晴/0970106706/"
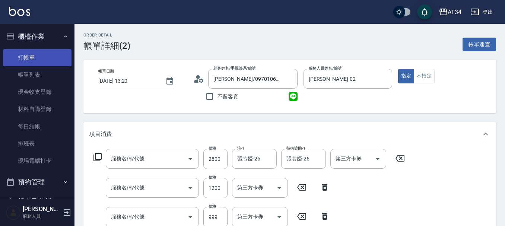
type input "燙髮(301)"
type input "芙米勒四段式(1006)"
type input "日式結構二段(M)(605)"
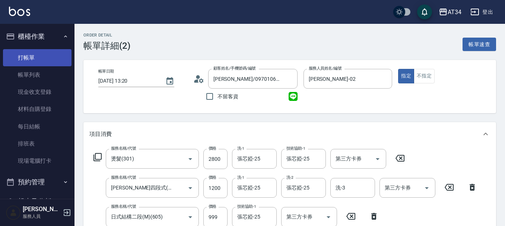
click at [29, 77] on link "帳單列表" at bounding box center [37, 74] width 69 height 17
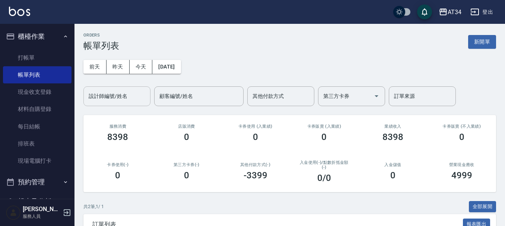
click at [132, 99] on input "設計師編號/姓名" at bounding box center [117, 96] width 60 height 13
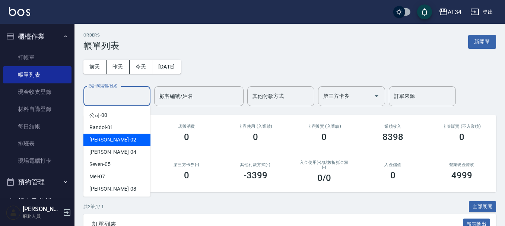
click at [121, 146] on div "Wendy -02" at bounding box center [116, 140] width 67 height 12
type input "Wendy-02"
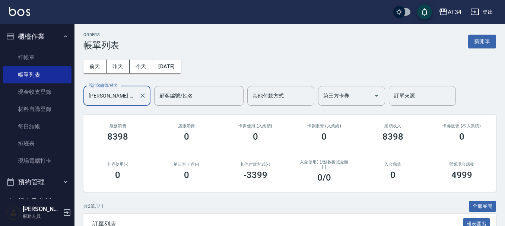
scroll to position [97, 0]
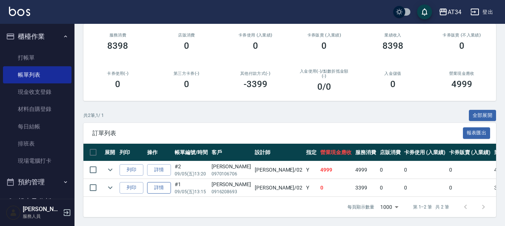
click at [160, 183] on link "詳情" at bounding box center [159, 188] width 24 height 12
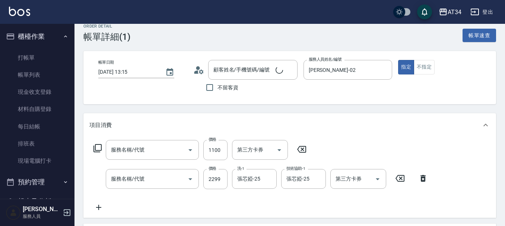
type input "2025/09/05 13:15"
type input "Wendy-02"
type input "0"
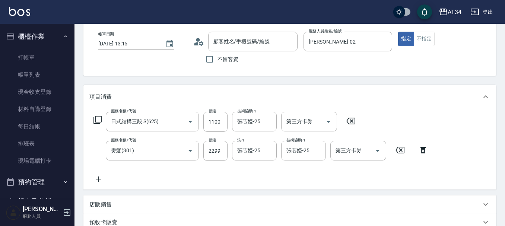
type input "日式結構三段 S(625)"
type input "燙髮(301)"
type input "黃心韻/0916208693/"
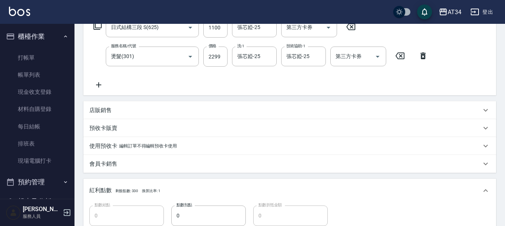
scroll to position [75, 0]
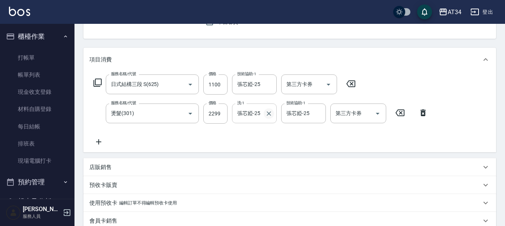
click at [271, 117] on icon "Clear" at bounding box center [268, 113] width 7 height 7
click at [257, 114] on input "洗-1" at bounding box center [254, 113] width 38 height 13
type input "張可芮-36"
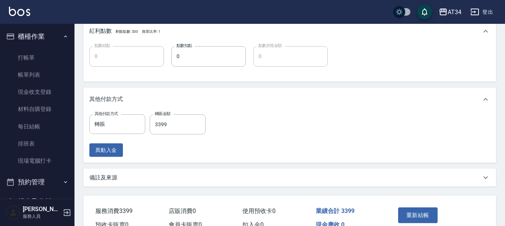
scroll to position [332, 0]
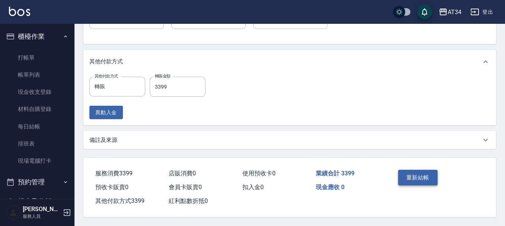
click at [420, 176] on button "重新結帳" at bounding box center [417, 178] width 39 height 16
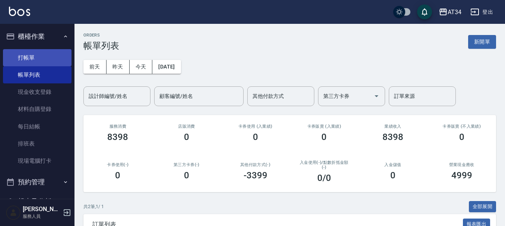
click at [41, 61] on link "打帳單" at bounding box center [37, 57] width 69 height 17
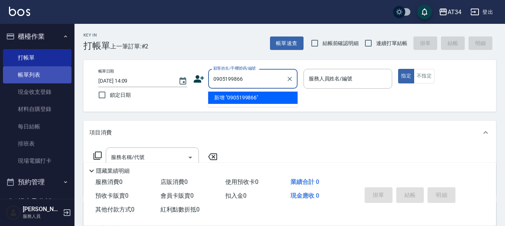
type input "0905199866"
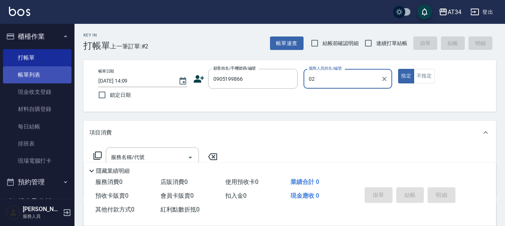
type input "Wendy-02"
type button "true"
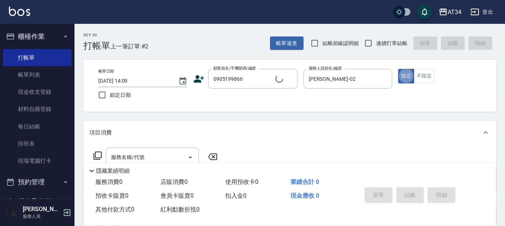
type input "陳品言/0905199866/"
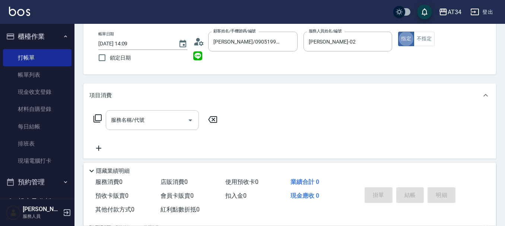
click at [155, 115] on input "服務名稱/代號" at bounding box center [146, 120] width 75 height 13
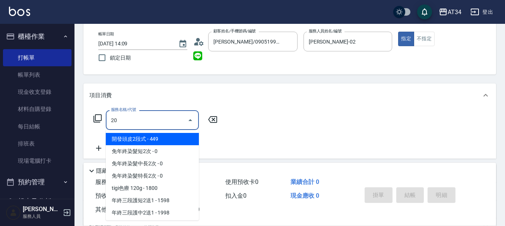
type input "201"
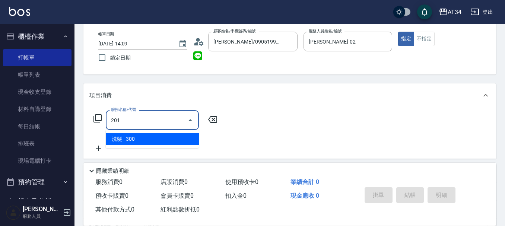
type input "30"
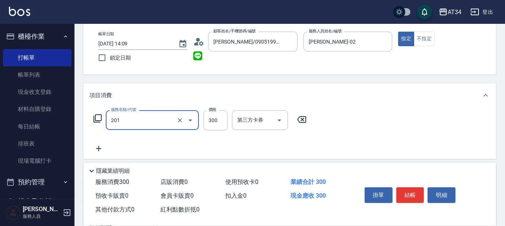
type input "洗髮(201)"
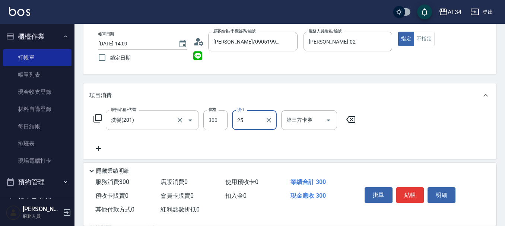
type input "張芯婭-25"
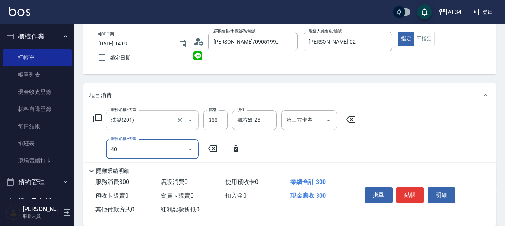
type input "401"
type input "50"
type input "剪髮(401)"
type input "30"
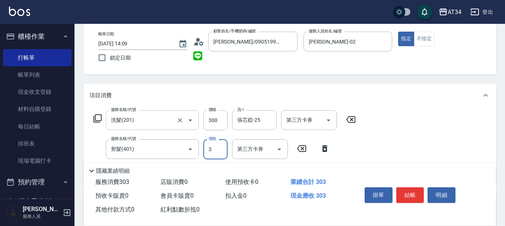
type input "30"
type input "60"
type input "300"
click at [405, 196] on button "結帳" at bounding box center [410, 195] width 28 height 16
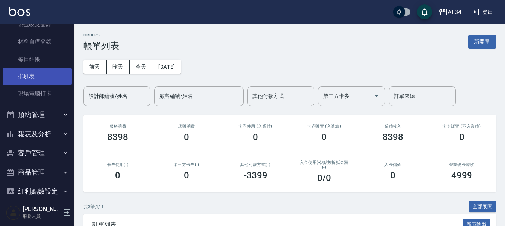
scroll to position [75, 0]
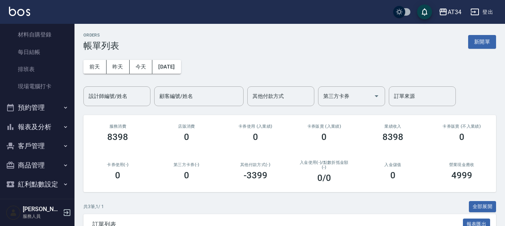
click at [38, 111] on button "預約管理" at bounding box center [37, 107] width 69 height 19
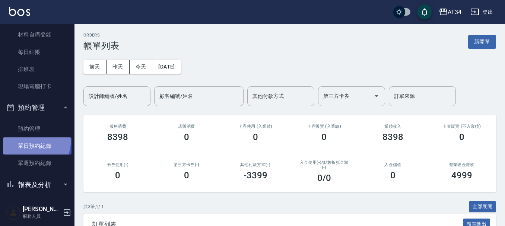
click at [35, 142] on link "單日預約紀錄" at bounding box center [37, 145] width 69 height 17
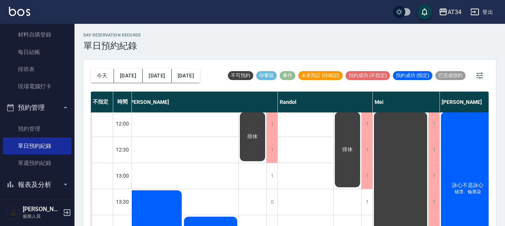
scroll to position [149, 251]
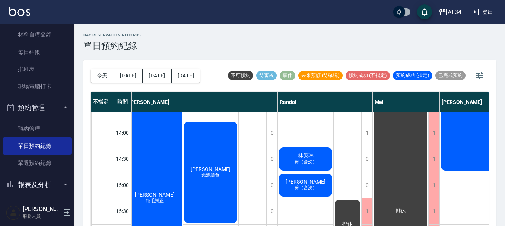
click at [318, 161] on span "剪（含洗）" at bounding box center [305, 162] width 25 height 6
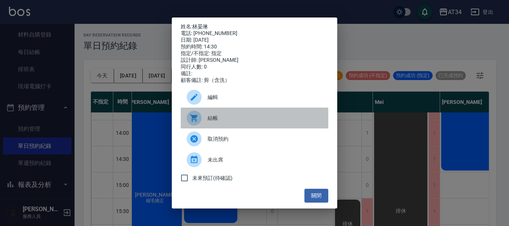
click at [215, 122] on span "結帳" at bounding box center [265, 118] width 115 height 8
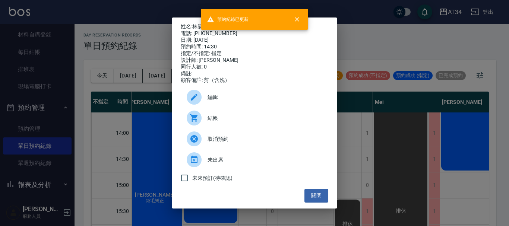
click at [428, 134] on div "姓名: 林晏琳 電話: 0918747776 日期: 2025/09/05 預約時間: 14:30 指定/不指定: 指定 設計師: Randol 同行人數: …" at bounding box center [254, 113] width 509 height 226
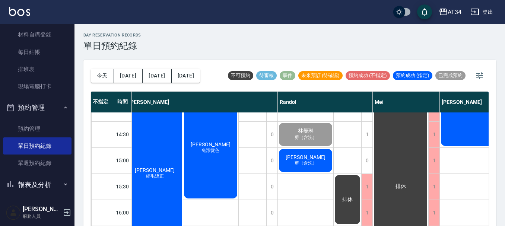
scroll to position [186, 251]
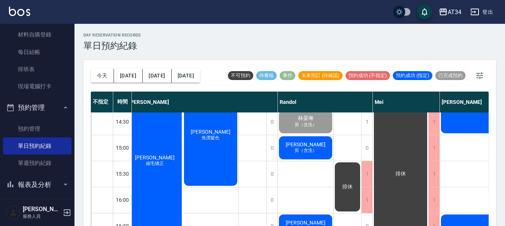
click at [312, 150] on span "剪（含洗）" at bounding box center [305, 151] width 25 height 6
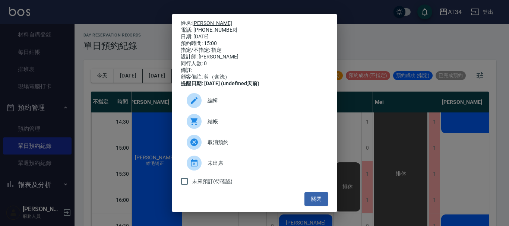
click at [204, 22] on link "郭育成" at bounding box center [212, 23] width 40 height 6
click at [466, 96] on div "姓名: 郭育成 電話: 0966500885 日期: 2025/09/05 預約時間: 15:00 指定/不指定: 指定 設計師: Randol 同行人數: …" at bounding box center [254, 113] width 509 height 226
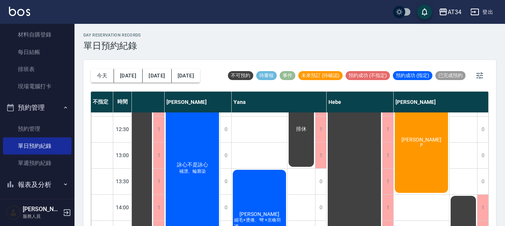
scroll to position [0, 0]
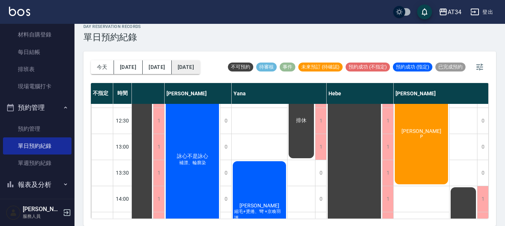
click at [187, 65] on button "[DATE]" at bounding box center [186, 67] width 28 height 14
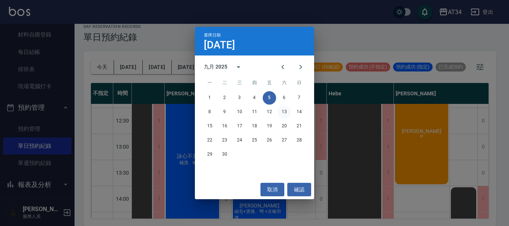
click at [287, 113] on button "13" at bounding box center [284, 111] width 13 height 13
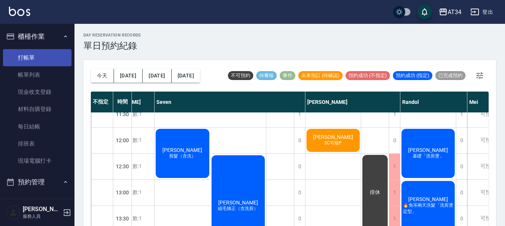
click at [22, 59] on link "打帳單" at bounding box center [37, 57] width 69 height 17
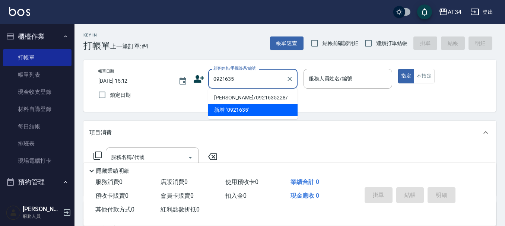
click at [242, 99] on li "周薇妮/0921635228/" at bounding box center [252, 98] width 89 height 12
type input "周薇妮/0921635228/"
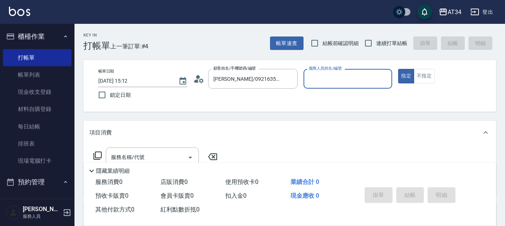
type input "Yana-09"
click at [265, 79] on input "周薇妮/0921635228/" at bounding box center [248, 78] width 72 height 13
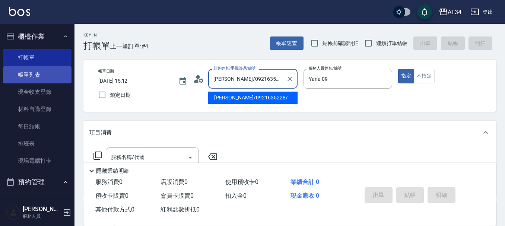
click at [41, 75] on link "帳單列表" at bounding box center [37, 74] width 69 height 17
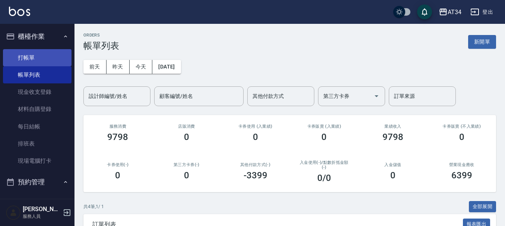
click at [32, 62] on link "打帳單" at bounding box center [37, 57] width 69 height 17
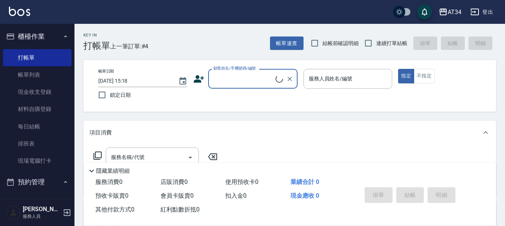
click at [200, 80] on icon at bounding box center [199, 78] width 10 height 7
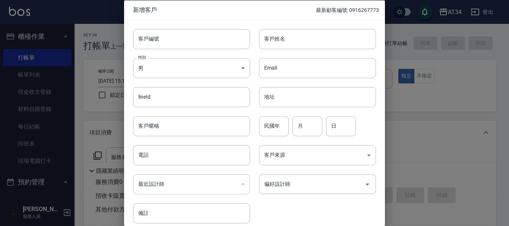
click at [288, 53] on div "Email Email" at bounding box center [313, 63] width 126 height 29
click at [291, 48] on input "客戶姓名" at bounding box center [317, 39] width 117 height 20
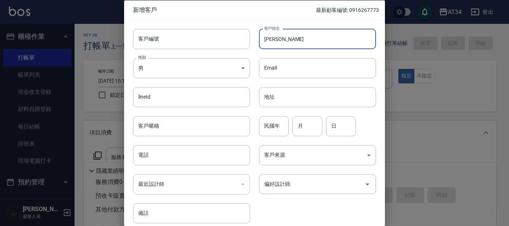
type input "[PERSON_NAME]"
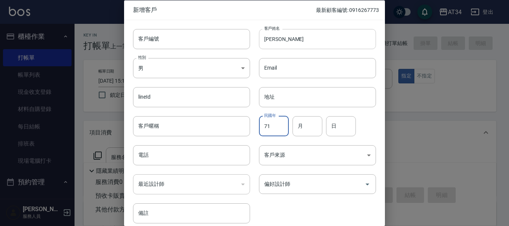
type input "71"
type input "06"
type input "5"
type input "25"
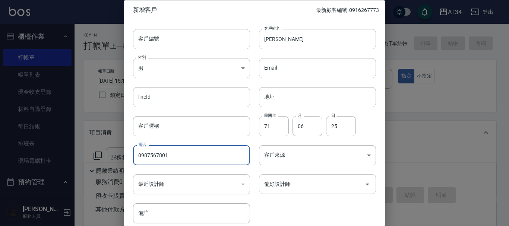
type input "0987567801"
click at [304, 180] on input "偏好設計師" at bounding box center [311, 184] width 99 height 13
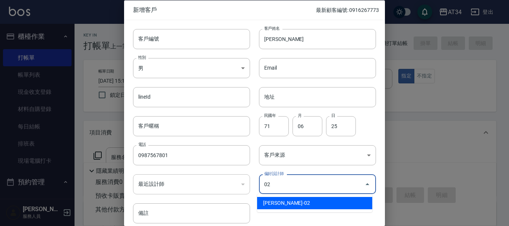
type input "[PERSON_NAME]"
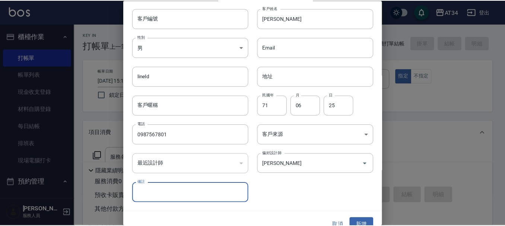
scroll to position [32, 0]
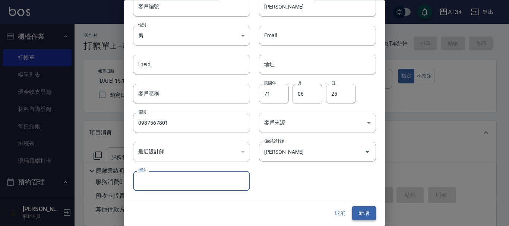
click at [360, 214] on button "新增" at bounding box center [364, 214] width 24 height 14
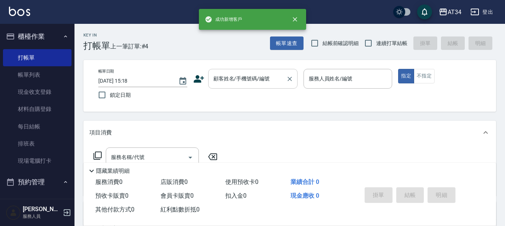
click at [266, 82] on input "顧客姓名/手機號碼/編號" at bounding box center [248, 78] width 72 height 13
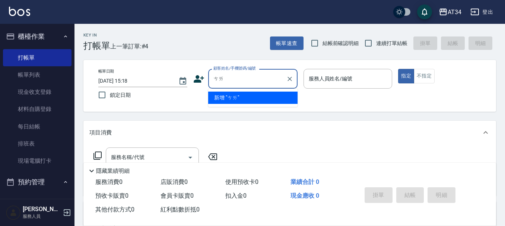
type input "採"
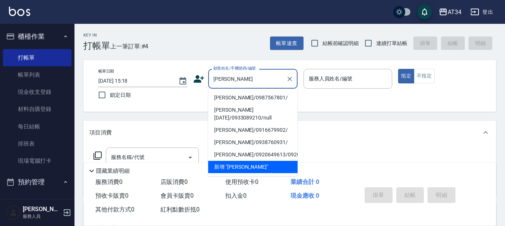
click at [256, 93] on li "蔡雅薇/0987567801/" at bounding box center [252, 98] width 89 height 12
type input "蔡雅薇/0987567801/"
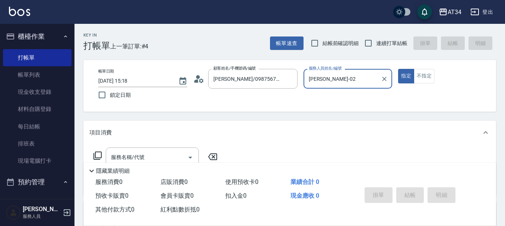
type input "Wendy-02"
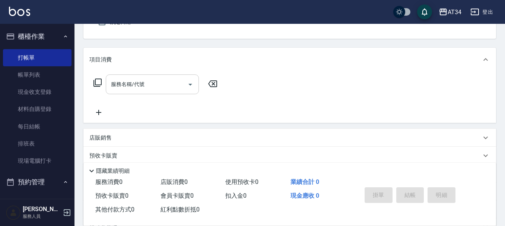
scroll to position [75, 0]
click at [174, 89] on input "服務名稱/代號" at bounding box center [146, 82] width 75 height 13
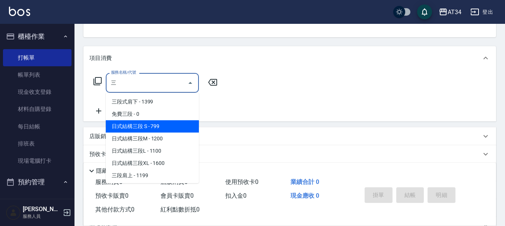
click at [164, 133] on span "日式結構三段M - 1200" at bounding box center [152, 139] width 93 height 12
type input "日式結構三段M(626)"
type input "120"
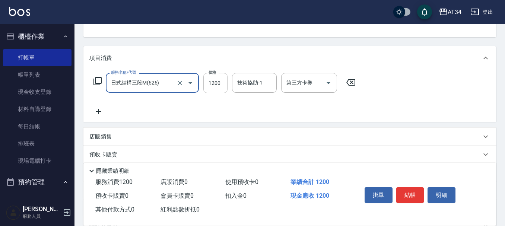
type input "日式結構三段M(626)"
click at [221, 79] on input "1200" at bounding box center [215, 83] width 24 height 20
type input "1"
type input "0"
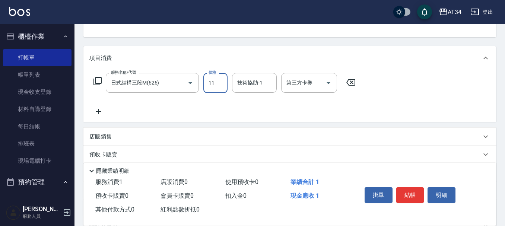
type input "110"
type input "1100"
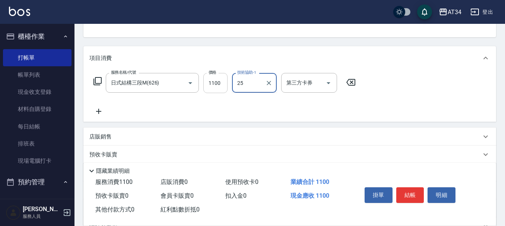
type input "張芯婭-25"
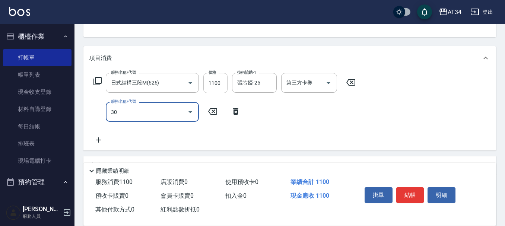
type input "301"
type input "260"
type input "燙髮(301)"
type input "2"
type input "110"
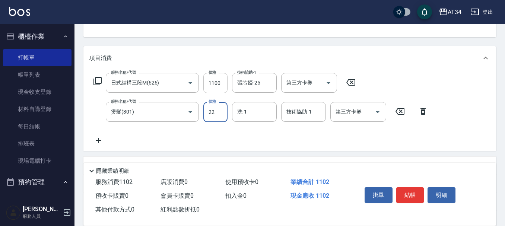
type input "229"
type input "330"
type input "2299"
type input "張芯婭-25"
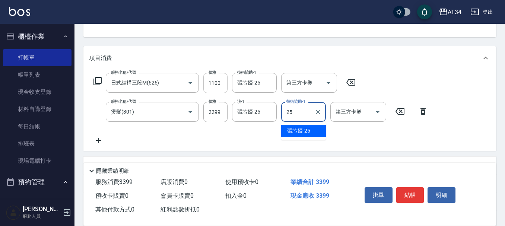
type input "張芯婭-25"
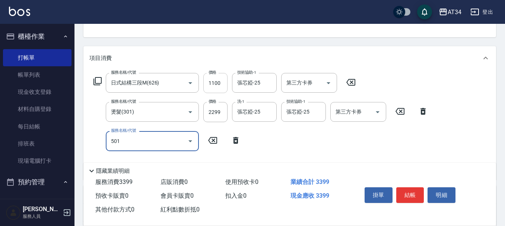
type input "501"
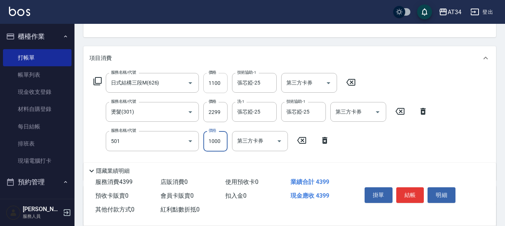
type input "430"
type input "染髮(501)"
type input "1"
type input "340"
type input "120"
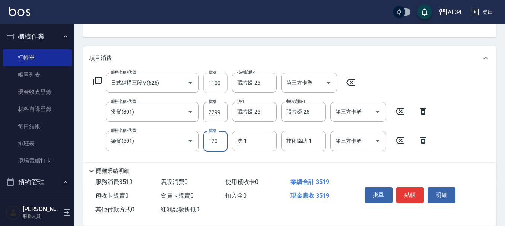
type input "450"
type input "1200"
type input "張芯婭-25"
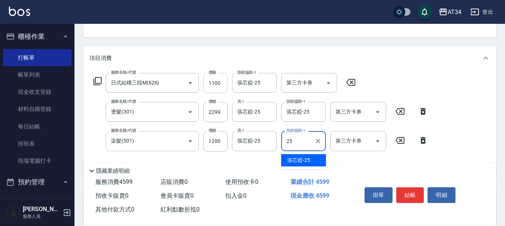
type input "張芯婭-25"
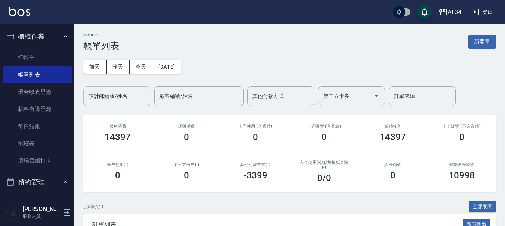
click at [124, 105] on div "設計師編號/姓名" at bounding box center [116, 96] width 67 height 20
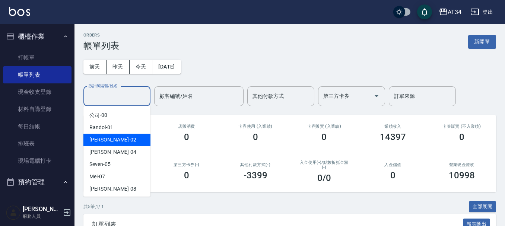
click at [121, 138] on div "Wendy -02" at bounding box center [116, 140] width 67 height 12
type input "Wendy-02"
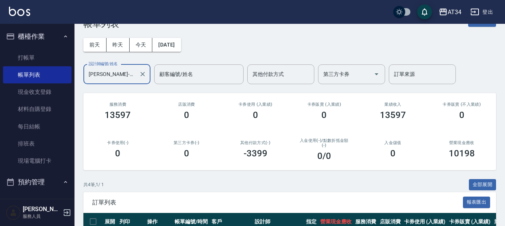
scroll to position [21, 0]
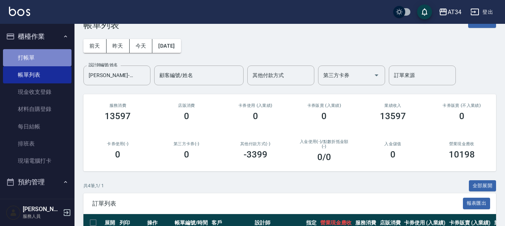
click at [57, 58] on link "打帳單" at bounding box center [37, 57] width 69 height 17
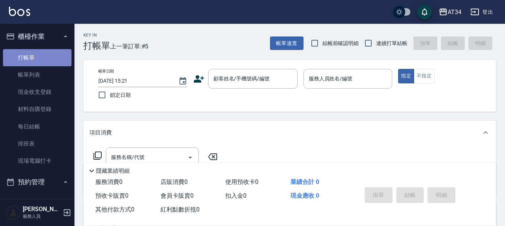
click at [57, 58] on link "打帳單" at bounding box center [37, 57] width 69 height 17
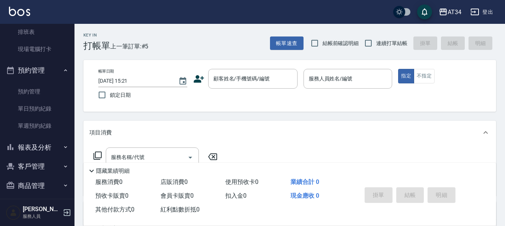
click at [41, 74] on button "預約管理" at bounding box center [37, 70] width 69 height 19
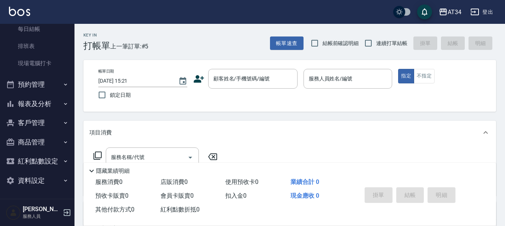
click at [44, 88] on button "預約管理" at bounding box center [37, 84] width 69 height 19
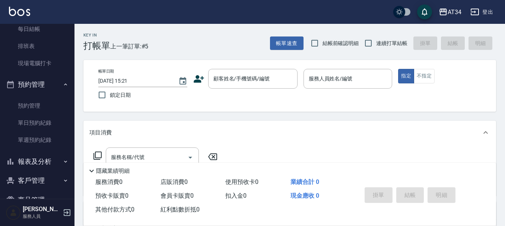
scroll to position [112, 0]
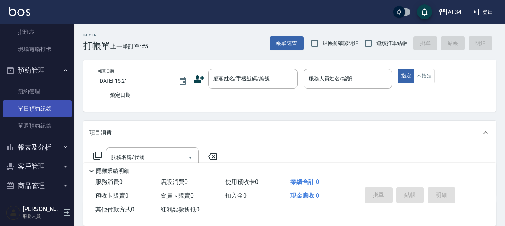
click at [41, 109] on link "單日預約紀錄" at bounding box center [37, 108] width 69 height 17
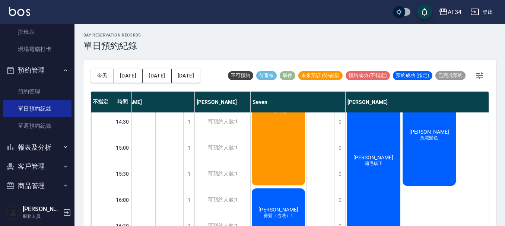
scroll to position [186, 0]
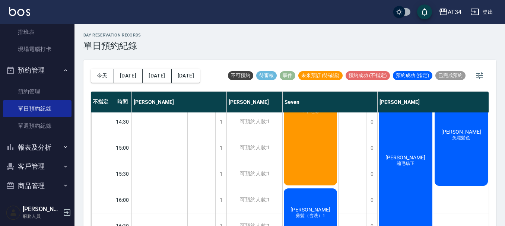
click at [127, 184] on div "15:30" at bounding box center [122, 174] width 19 height 26
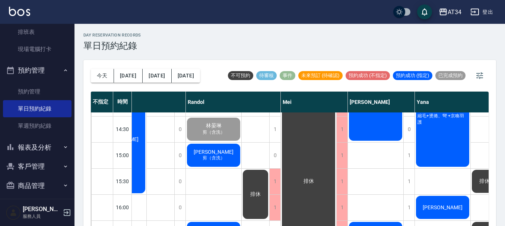
scroll to position [149, 343]
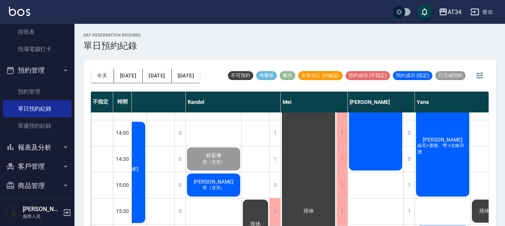
click at [362, 152] on div "詠心不是詠心 補漂、輪廓染" at bounding box center [376, 94] width 56 height 156
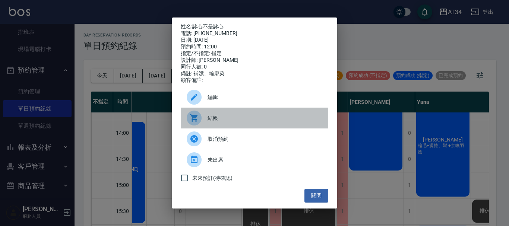
click at [321, 127] on div "結帳" at bounding box center [255, 118] width 148 height 21
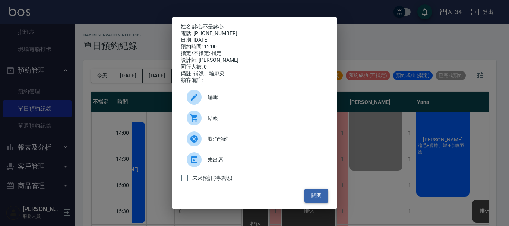
click at [316, 198] on button "關閉" at bounding box center [316, 196] width 24 height 14
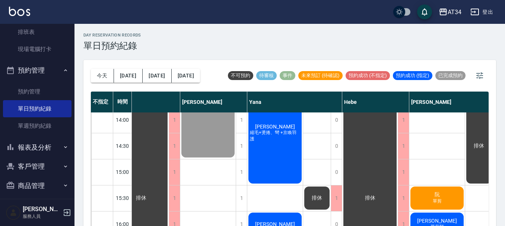
scroll to position [149, 510]
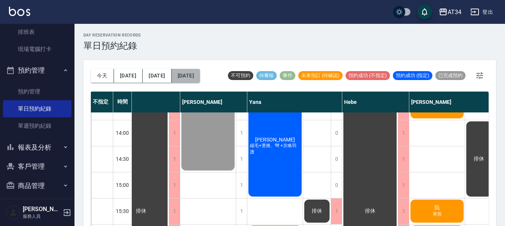
click at [189, 77] on button "[DATE]" at bounding box center [186, 76] width 28 height 14
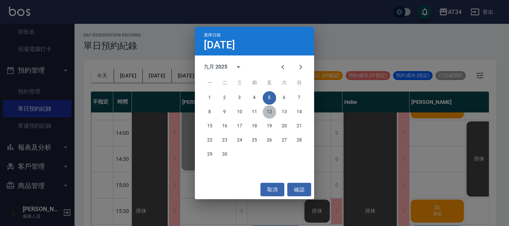
click at [270, 112] on button "12" at bounding box center [269, 111] width 13 height 13
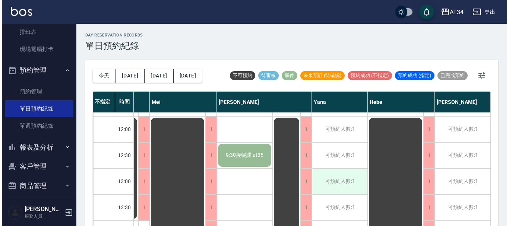
scroll to position [37, 340]
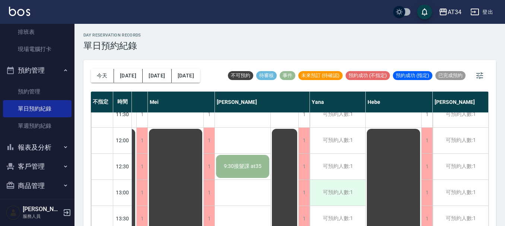
click at [336, 192] on div "可預約人數:1" at bounding box center [338, 193] width 56 height 26
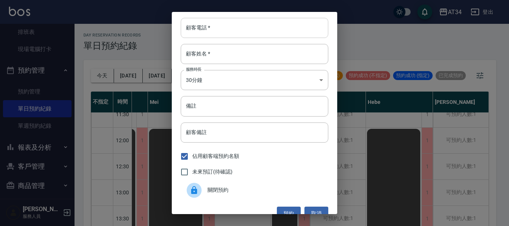
click at [223, 29] on input "顧客電話   *" at bounding box center [255, 28] width 148 height 20
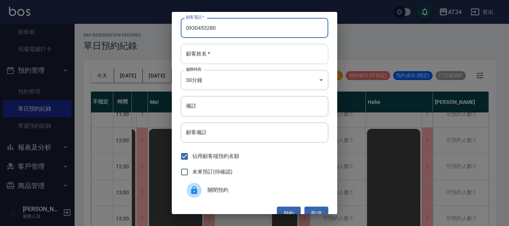
type input "0930453280"
click at [214, 51] on input "顧客姓名   *" at bounding box center [255, 54] width 148 height 20
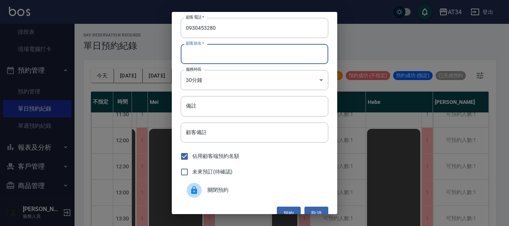
type input "t"
type input "陳s"
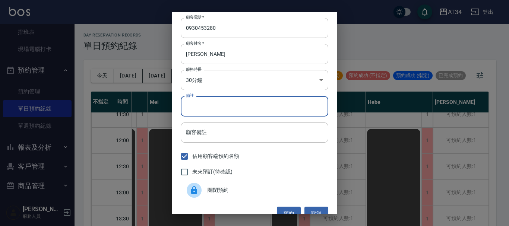
click at [205, 104] on input "備註" at bounding box center [255, 106] width 148 height 20
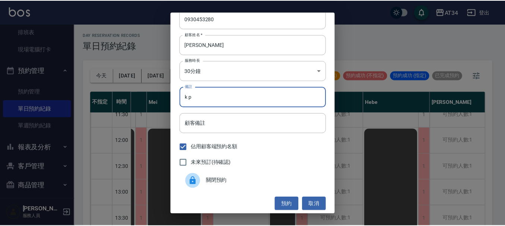
scroll to position [12, 0]
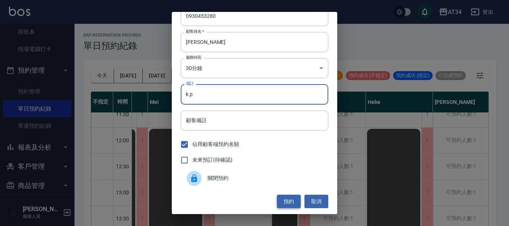
type input "k p"
click at [283, 203] on button "預約" at bounding box center [289, 202] width 24 height 14
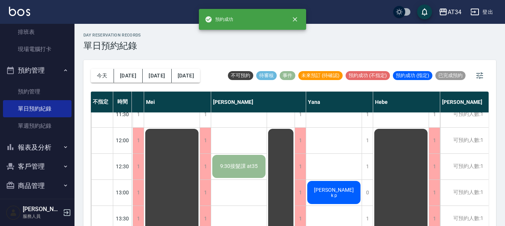
scroll to position [75, 340]
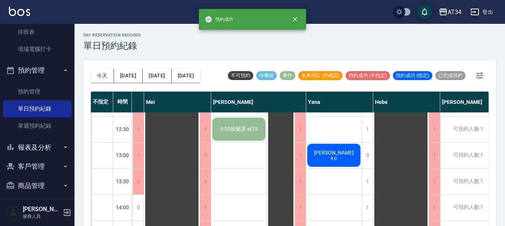
click at [334, 155] on span "陳s" at bounding box center [334, 153] width 43 height 6
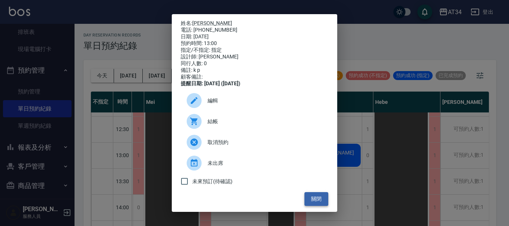
click at [311, 204] on button "關閉" at bounding box center [316, 199] width 24 height 14
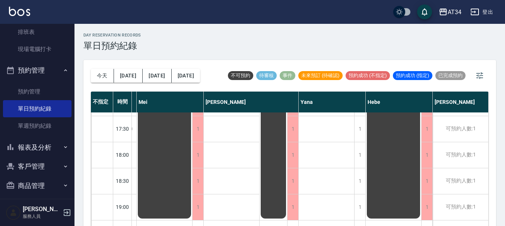
scroll to position [361, 351]
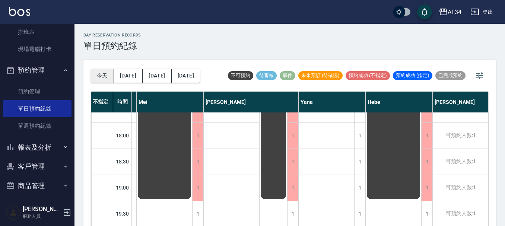
click at [105, 76] on button "今天" at bounding box center [102, 76] width 23 height 14
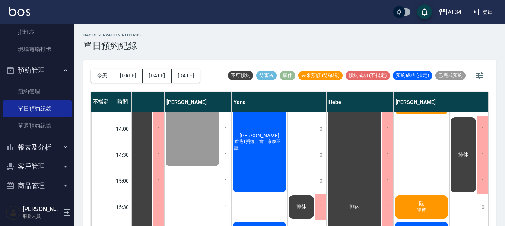
scroll to position [174, 530]
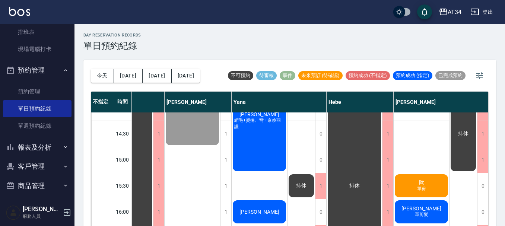
click at [420, 183] on span "阮" at bounding box center [422, 182] width 8 height 7
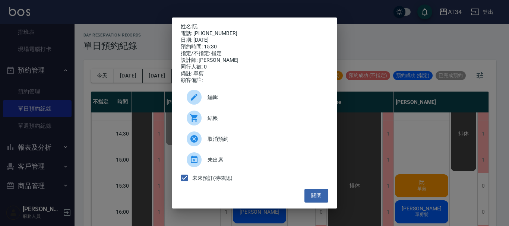
click at [214, 122] on span "結帳" at bounding box center [265, 118] width 115 height 8
click at [329, 198] on div "姓名: 阮 電話: 0935561993 日期: 2025/09/05 預約時間: 15:30 指定/不指定: 指定 設計師: Emma 同行人數: 0 備註…" at bounding box center [254, 113] width 165 height 191
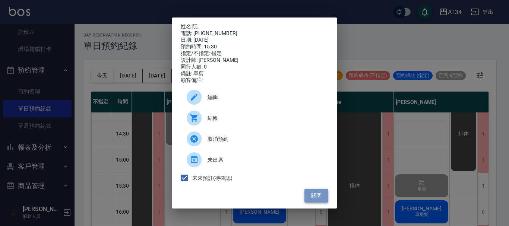
click at [313, 200] on button "關閉" at bounding box center [316, 196] width 24 height 14
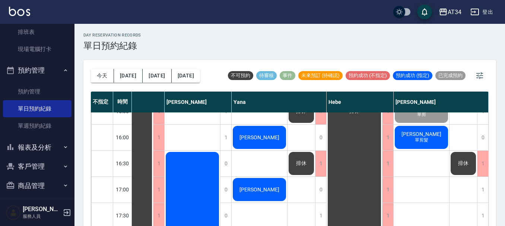
scroll to position [0, 0]
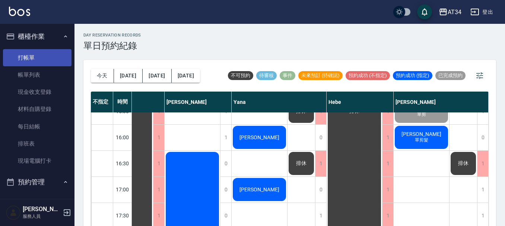
click at [42, 58] on link "打帳單" at bounding box center [37, 57] width 69 height 17
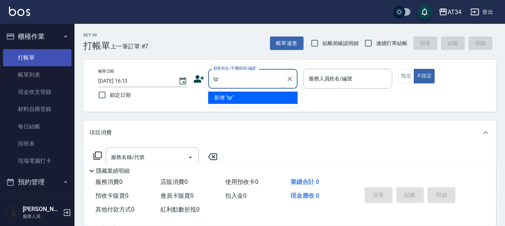
type input "t"
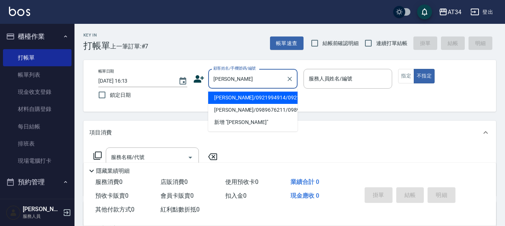
click at [241, 98] on li "陳昌利/0921994914/0921994914" at bounding box center [252, 98] width 89 height 12
type input "陳昌利/0921994914/0921994914"
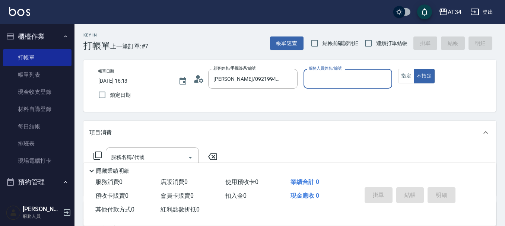
type input "annie-27"
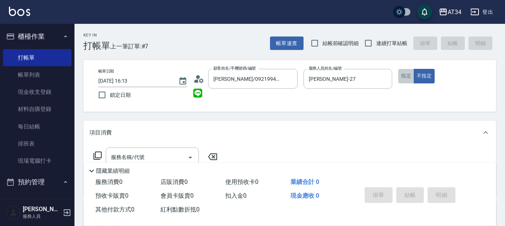
click at [409, 79] on button "指定" at bounding box center [406, 76] width 16 height 15
click at [194, 78] on icon at bounding box center [198, 78] width 11 height 11
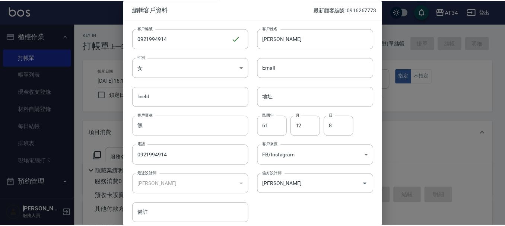
scroll to position [32, 0]
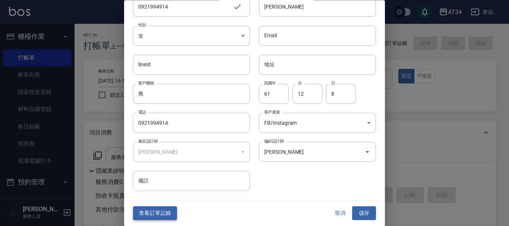
click at [164, 214] on button "查看訂單記錄" at bounding box center [155, 214] width 44 height 14
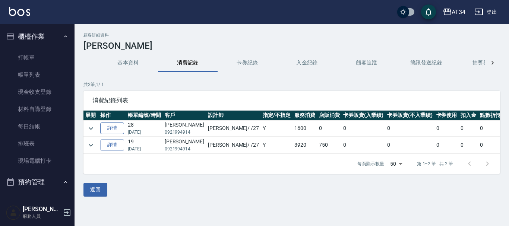
click at [118, 128] on link "詳情" at bounding box center [112, 129] width 24 height 12
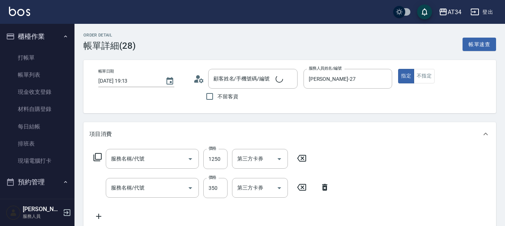
type input "2025/08/10 19:13"
type input "annie-27"
type input "160"
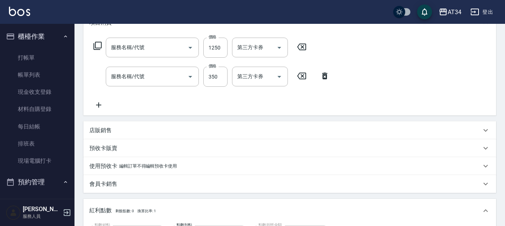
type input "陳昌利/0921994914/0921994914"
type input "自備鉑金(602)"
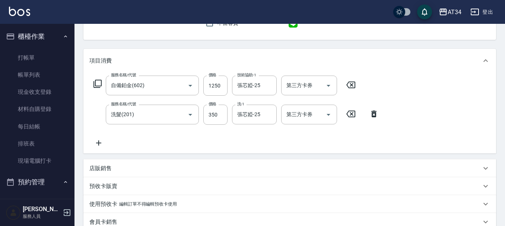
scroll to position [37, 0]
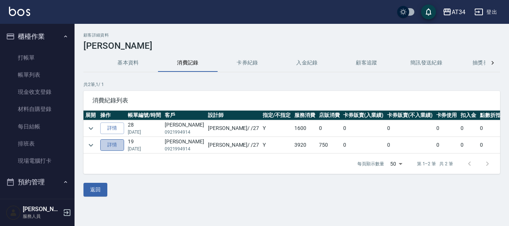
click at [115, 147] on link "詳情" at bounding box center [112, 145] width 24 height 12
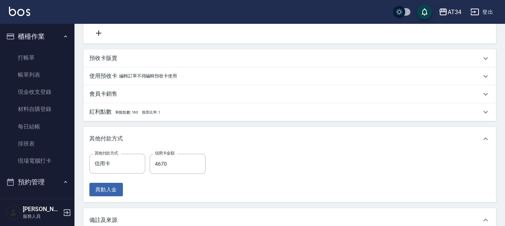
scroll to position [261, 0]
click at [126, 114] on span "剩餘點數: 160" at bounding box center [127, 112] width 23 height 4
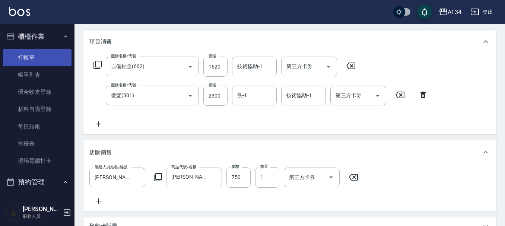
scroll to position [75, 0]
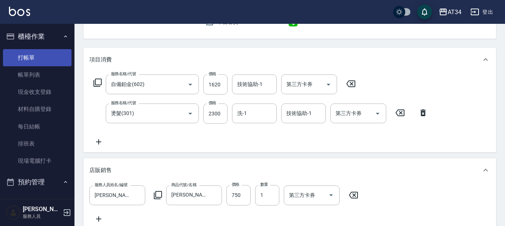
click at [44, 58] on link "打帳單" at bounding box center [37, 57] width 69 height 17
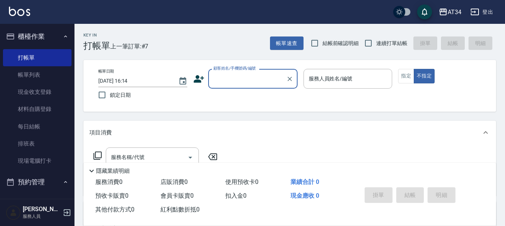
click at [222, 81] on input "顧客姓名/手機號碼/編號" at bounding box center [248, 78] width 72 height 13
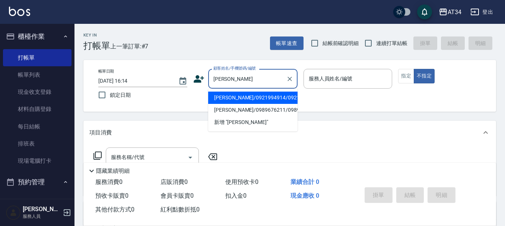
click at [241, 101] on li "陳昌利/0921994914/0921994914" at bounding box center [252, 98] width 89 height 12
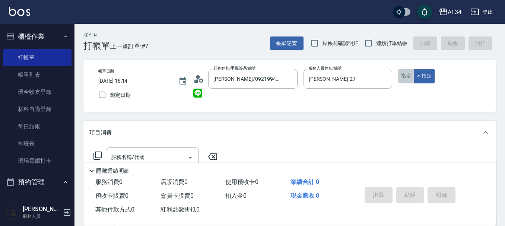
click at [402, 76] on button "指定" at bounding box center [406, 76] width 16 height 15
click at [113, 158] on div "服務名稱/代號 服務名稱/代號" at bounding box center [152, 158] width 93 height 20
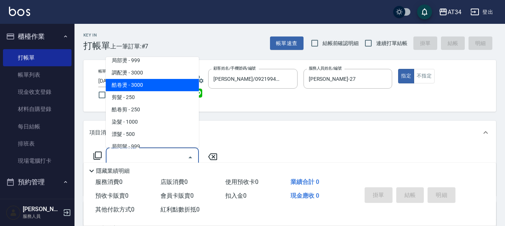
scroll to position [186, 0]
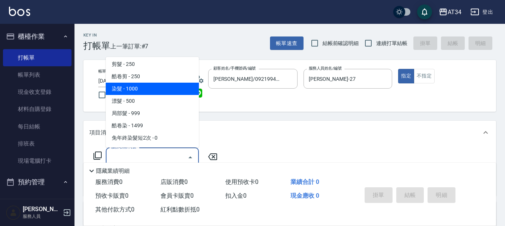
click at [148, 86] on span "染髮 - 1000" at bounding box center [152, 89] width 93 height 12
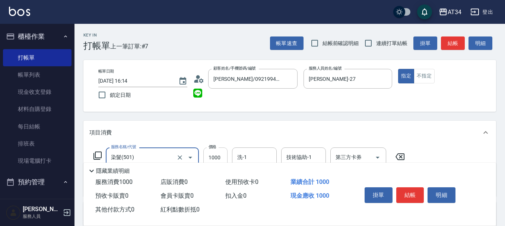
click at [225, 158] on input "1000" at bounding box center [215, 158] width 24 height 20
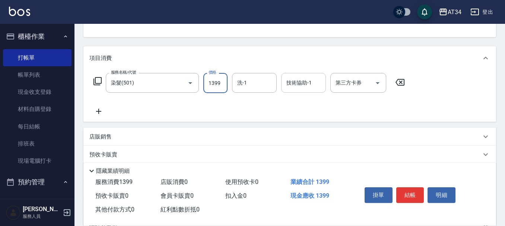
click at [292, 84] on div "技術協助-1 技術協助-1" at bounding box center [303, 83] width 45 height 20
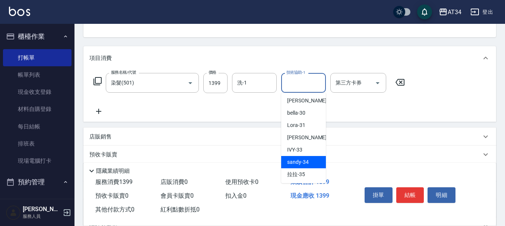
scroll to position [149, 0]
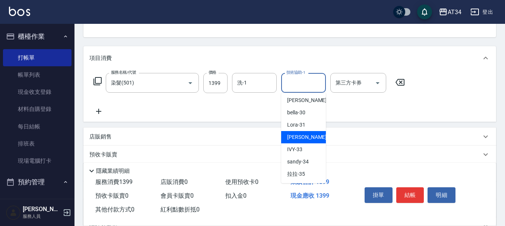
click at [303, 137] on span "阿源 -32" at bounding box center [310, 137] width 47 height 8
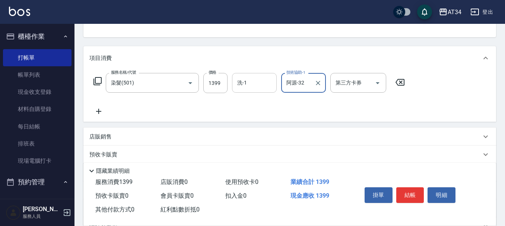
click at [266, 89] on input "洗-1" at bounding box center [254, 82] width 38 height 13
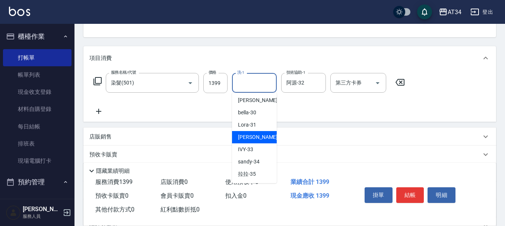
click at [253, 139] on span "阿源 -32" at bounding box center [261, 137] width 47 height 8
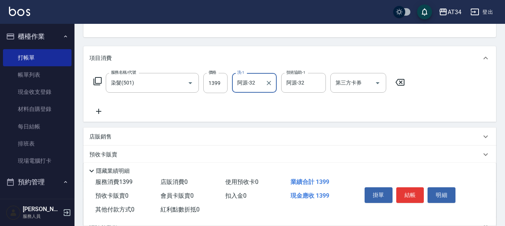
click at [102, 110] on icon at bounding box center [98, 111] width 19 height 9
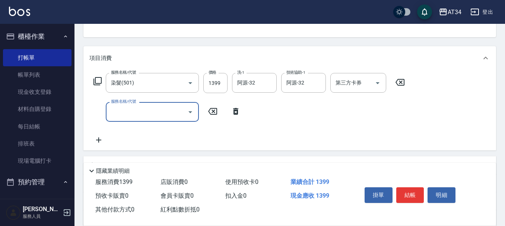
click at [165, 116] on input "服務名稱/代號" at bounding box center [146, 111] width 75 height 13
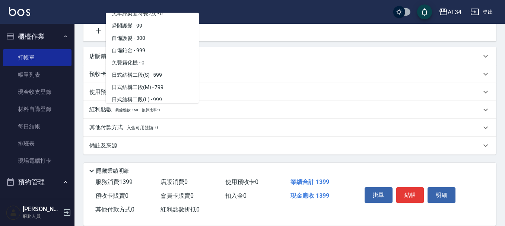
scroll to position [298, 0]
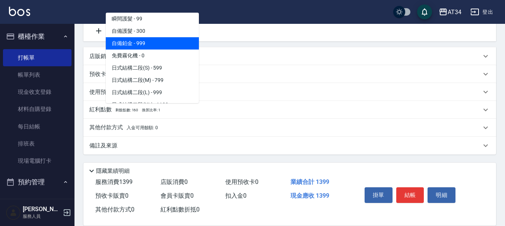
click at [150, 42] on span "自備鉑金 - 999" at bounding box center [152, 43] width 93 height 12
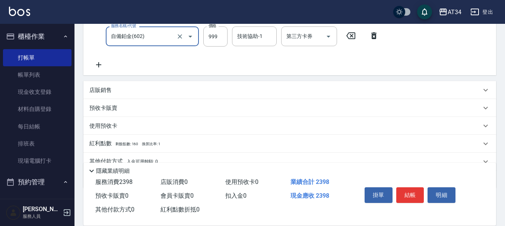
scroll to position [109, 0]
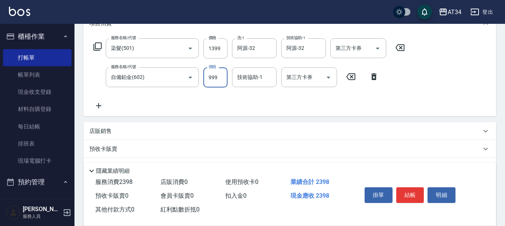
click at [212, 78] on input "999" at bounding box center [215, 77] width 24 height 20
click at [238, 77] on div "技術協助-1 技術協助-1" at bounding box center [254, 77] width 45 height 20
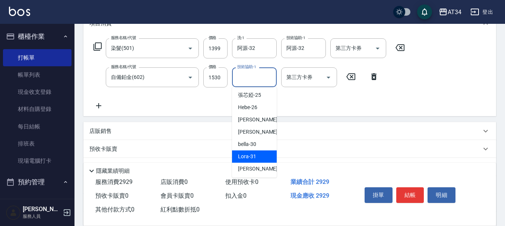
scroll to position [149, 0]
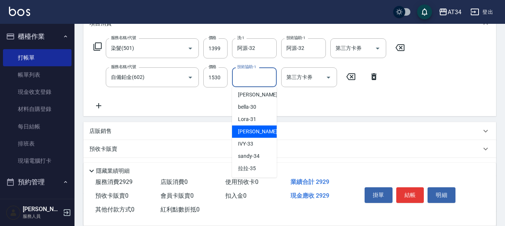
click at [254, 130] on span "阿源 -32" at bounding box center [261, 132] width 47 height 8
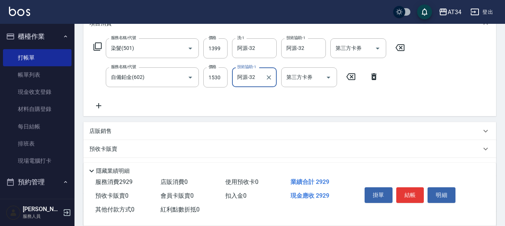
click at [188, 97] on div "服務名稱/代號 染髮(501) 服務名稱/代號 價格 1399 價格 洗-1 阿源-32 洗-1 技術協助-1 阿源-32 技術協助-1 第三方卡券 第三方卡…" at bounding box center [249, 74] width 320 height 72
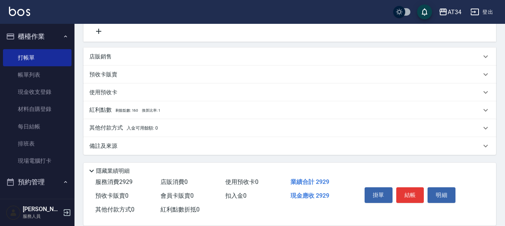
scroll to position [184, 0]
click at [126, 112] on span "剩餘點數: 160" at bounding box center [127, 110] width 23 height 4
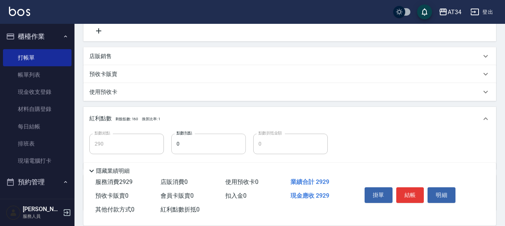
scroll to position [221, 0]
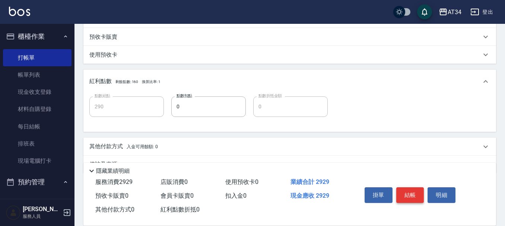
click at [408, 194] on button "結帳" at bounding box center [410, 195] width 28 height 16
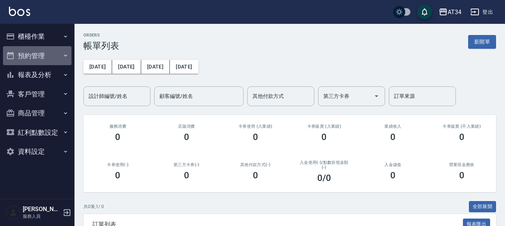
click at [52, 57] on button "預約管理" at bounding box center [37, 55] width 69 height 19
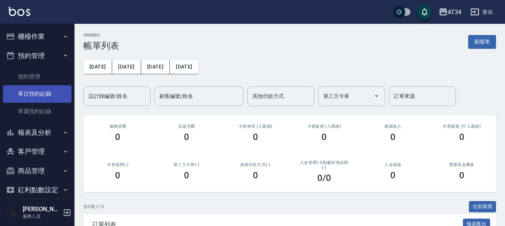
click at [52, 92] on link "單日預約紀錄" at bounding box center [37, 93] width 69 height 17
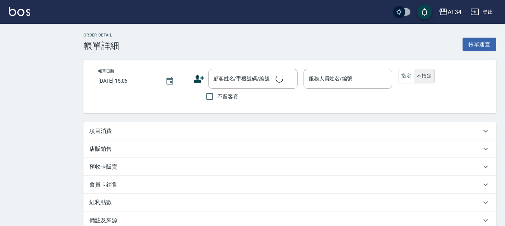
click at [146, 124] on div "項目消費" at bounding box center [289, 131] width 413 height 18
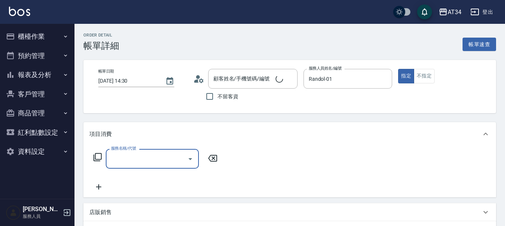
type input "2025/09/05 14:30"
type input "Randol-01"
type input "林晏琳/0918747776/0918747776"
type input "201"
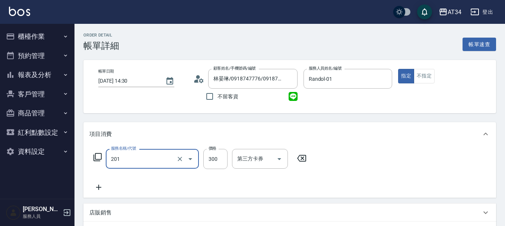
type input "30"
type input "洗髮(201)"
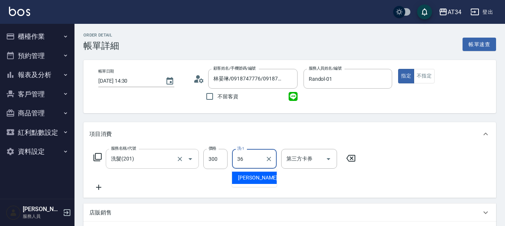
type input "張可芮-36"
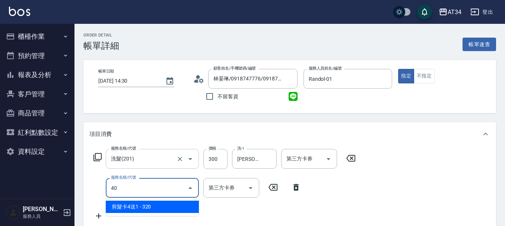
type input "401"
type input "50"
type input "剪髮(401)"
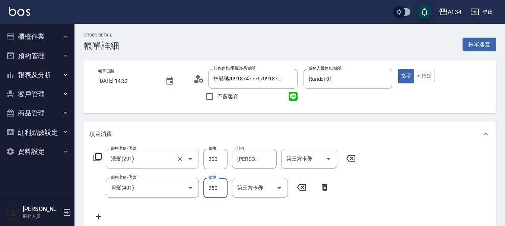
type input "30"
type input "500"
type input "80"
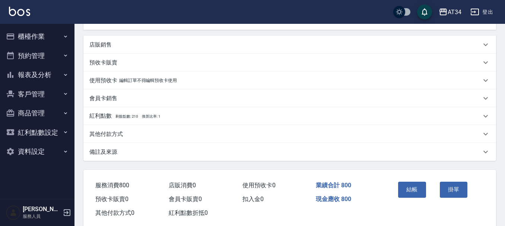
scroll to position [212, 0]
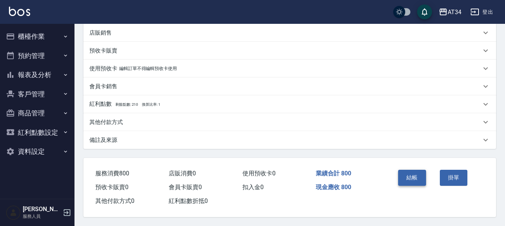
type input "500"
click at [414, 174] on button "結帳" at bounding box center [412, 178] width 28 height 16
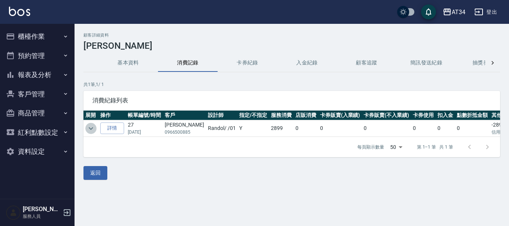
click at [91, 124] on icon "expand row" at bounding box center [90, 128] width 9 height 9
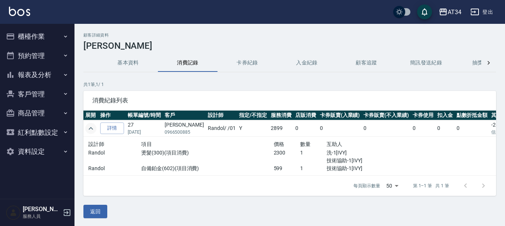
click at [91, 126] on icon "expand row" at bounding box center [90, 128] width 9 height 9
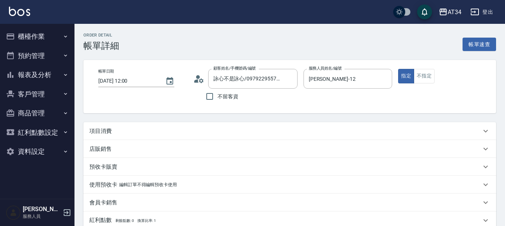
type input "詠心不是詠心/0979229557/null"
click at [130, 126] on div "項目消費" at bounding box center [289, 131] width 413 height 18
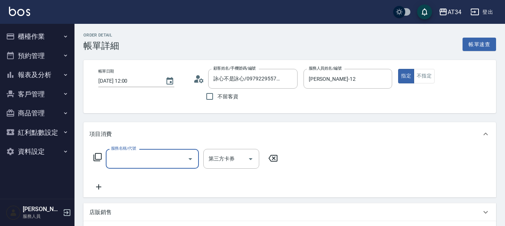
click at [121, 156] on input "服務名稱/代號" at bounding box center [146, 158] width 75 height 13
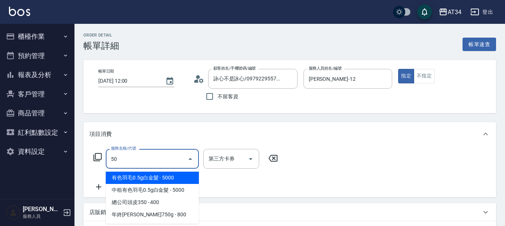
type input "501"
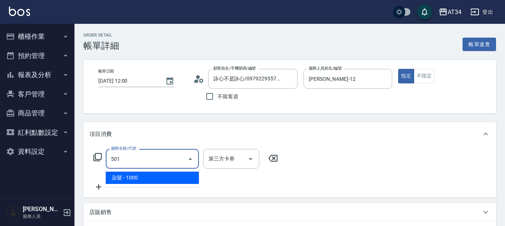
type input "100"
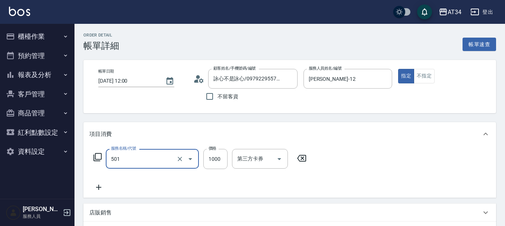
type input "染髮(501)"
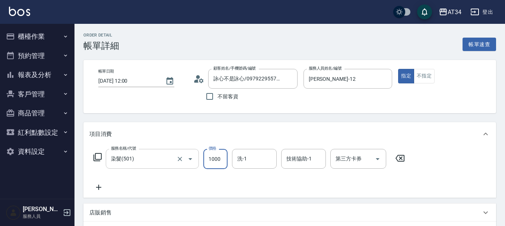
type input "0"
type input "20"
type input "0"
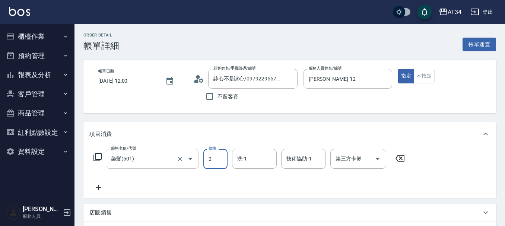
type input "24"
type input "20"
type input "2480"
type input "240"
type input "2480"
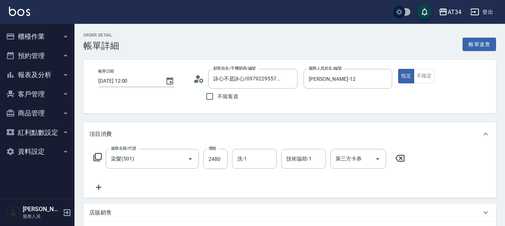
click at [99, 184] on icon at bounding box center [98, 187] width 19 height 9
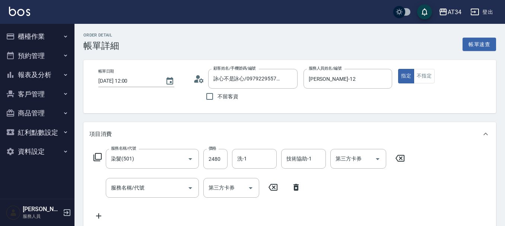
click at [104, 183] on div "服務名稱/代號 服務名稱/代號 第三方卡券 第三方卡券" at bounding box center [197, 188] width 216 height 20
click at [113, 184] on div "服務名稱/代號 服務名稱/代號" at bounding box center [152, 188] width 93 height 20
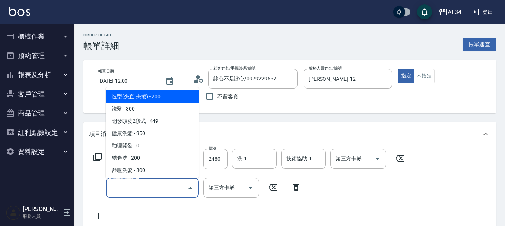
type input "5"
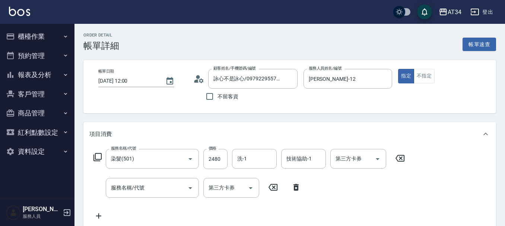
drag, startPoint x: 89, startPoint y: 209, endPoint x: 314, endPoint y: 132, distance: 238.0
click at [314, 132] on div "項目消費" at bounding box center [285, 134] width 392 height 8
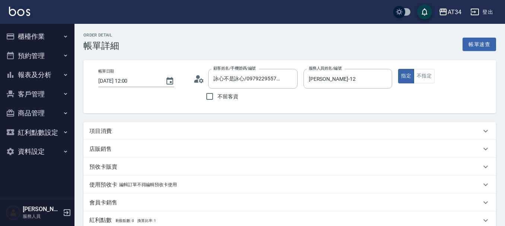
click at [112, 129] on div "項目消費" at bounding box center [285, 131] width 392 height 8
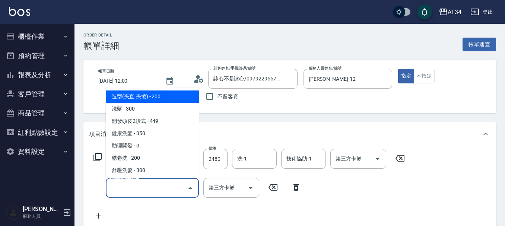
click at [131, 186] on input "服務名稱/代號" at bounding box center [146, 187] width 75 height 13
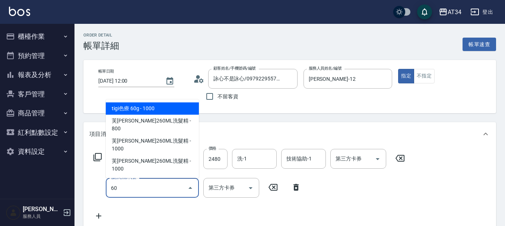
type input "601"
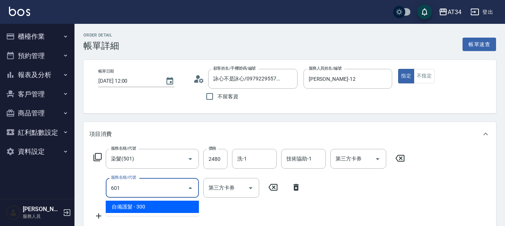
type input "270"
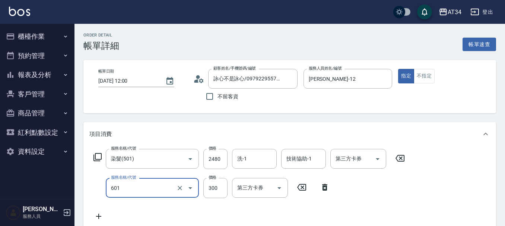
type input "自備護髮(601)"
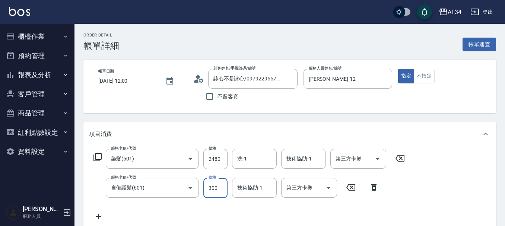
type input "240"
type input "141"
type input "260"
type input "1414"
type input "1660"
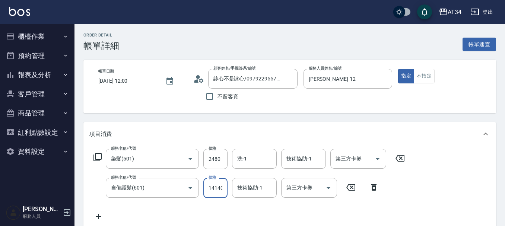
scroll to position [0, 1]
type input "1414"
type input "260"
type input "141"
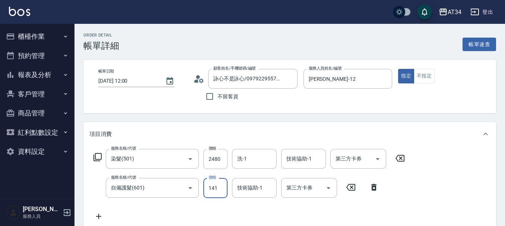
type input "380"
type input "1410"
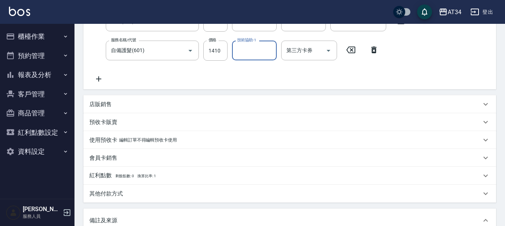
scroll to position [149, 0]
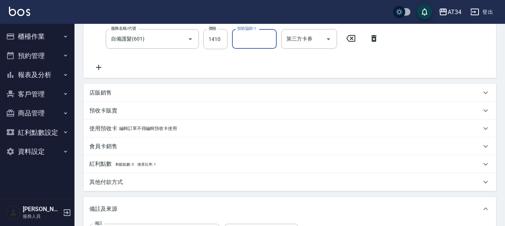
click at [102, 87] on div "店販銷售" at bounding box center [289, 93] width 413 height 18
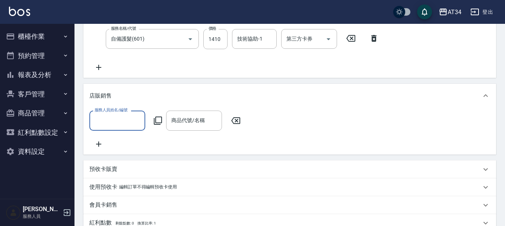
scroll to position [0, 0]
click at [108, 117] on input "服務人員姓名/編號" at bounding box center [117, 120] width 49 height 13
type input "Emily-12"
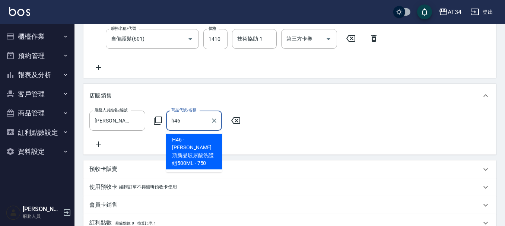
type input "喬娜斯新品玻尿酸洗護組500ML"
type input "460"
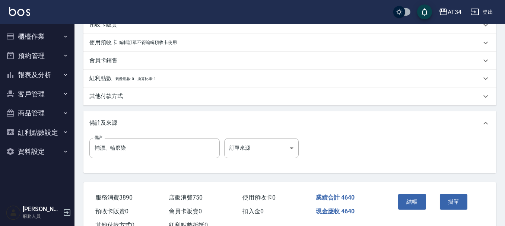
scroll to position [215, 0]
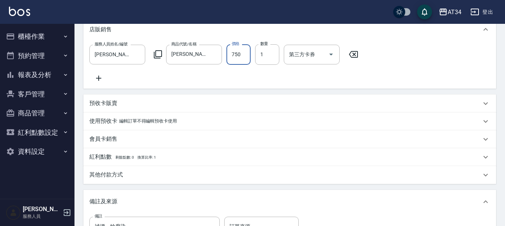
click at [107, 179] on p "其他付款方式" at bounding box center [106, 175] width 34 height 8
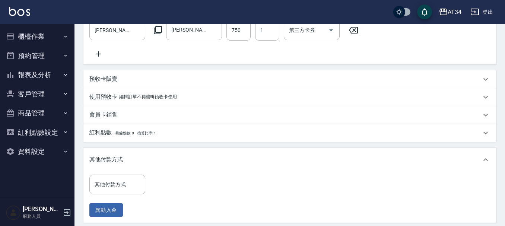
scroll to position [253, 0]
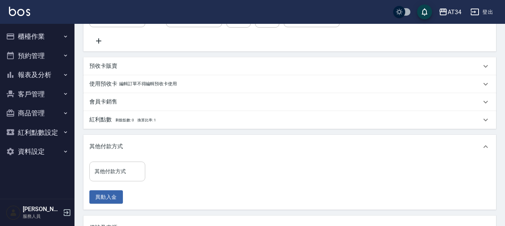
click at [109, 177] on div "其他付款方式 其他付款方式" at bounding box center [117, 172] width 56 height 20
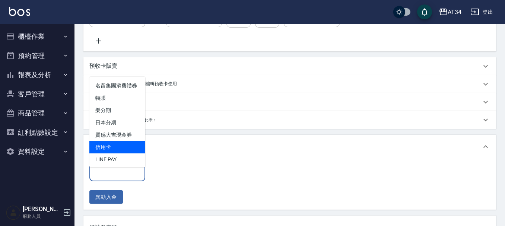
click at [111, 154] on span "信用卡" at bounding box center [117, 147] width 56 height 12
type input "信用卡"
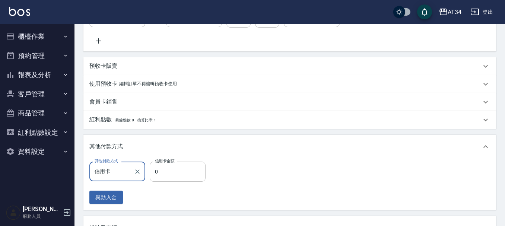
click at [151, 174] on input "0" at bounding box center [178, 172] width 56 height 20
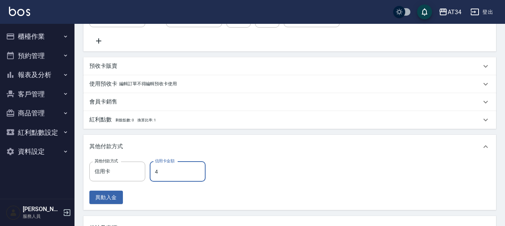
type input "46"
type input "450"
type input "464"
type input "0"
type input "4640"
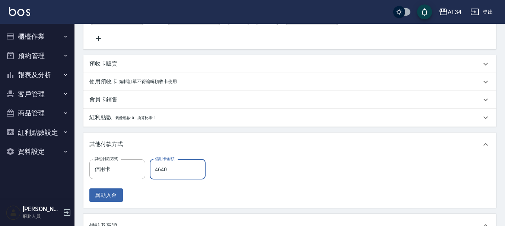
scroll to position [364, 0]
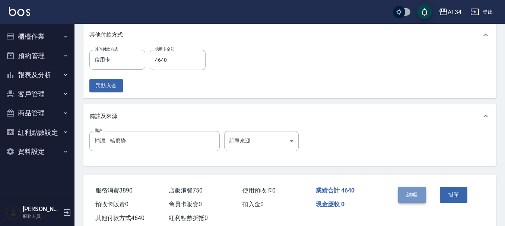
click at [407, 195] on button "結帳" at bounding box center [412, 195] width 28 height 16
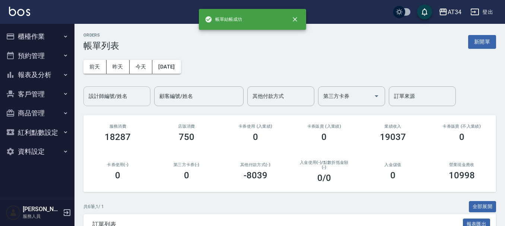
click at [127, 95] on input "設計師編號/姓名" at bounding box center [117, 96] width 60 height 13
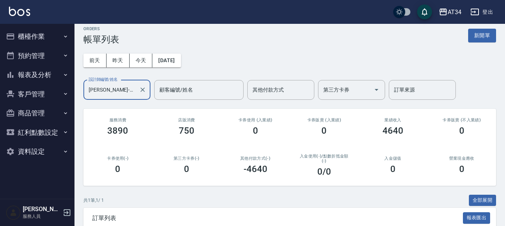
scroll to position [4, 0]
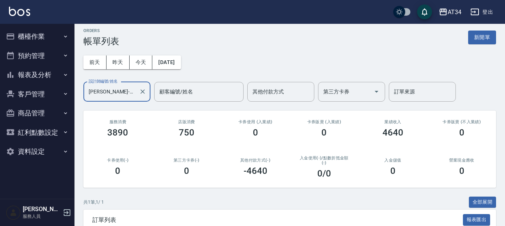
type input "Emily-12"
click at [28, 76] on button "報表及分析" at bounding box center [37, 74] width 69 height 19
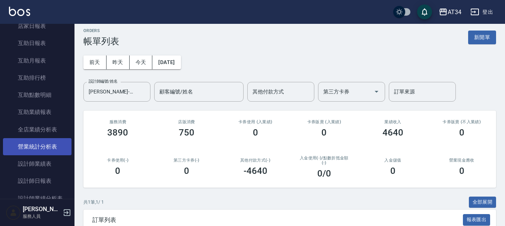
scroll to position [149, 0]
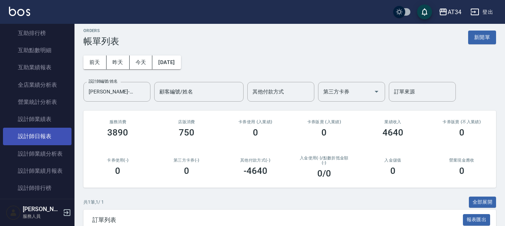
click at [43, 130] on link "設計師日報表" at bounding box center [37, 136] width 69 height 17
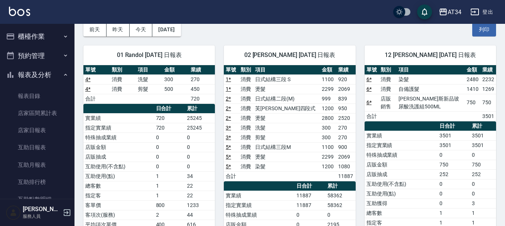
click at [38, 44] on button "櫃檯作業" at bounding box center [37, 36] width 69 height 19
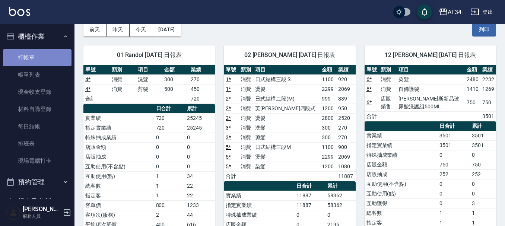
click at [38, 51] on link "打帳單" at bounding box center [37, 57] width 69 height 17
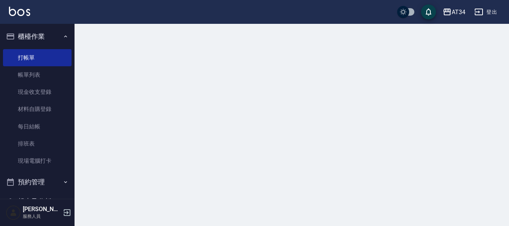
click at [34, 43] on button "櫃檯作業" at bounding box center [37, 36] width 69 height 19
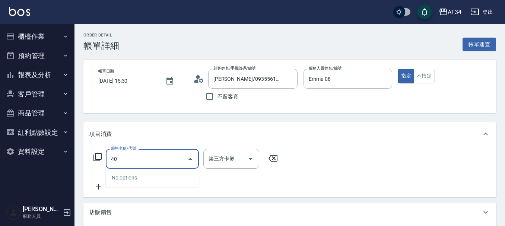
type input "401"
type input "20"
type input "剪髮(401)"
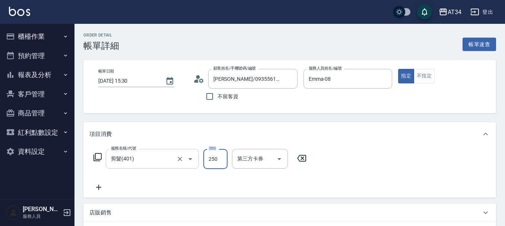
type input "0"
type input "29"
type input "20"
type input "299"
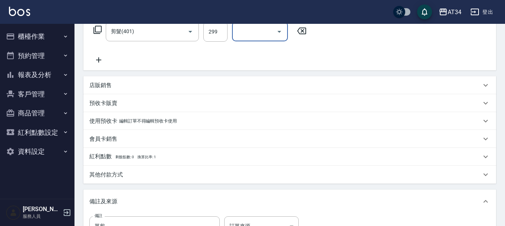
scroll to position [10, 0]
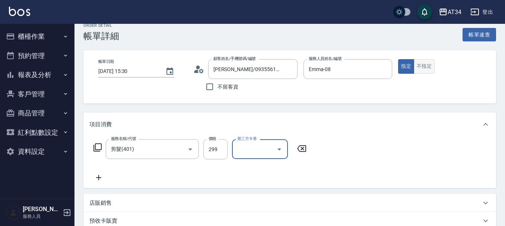
click at [430, 69] on button "不指定" at bounding box center [424, 66] width 21 height 15
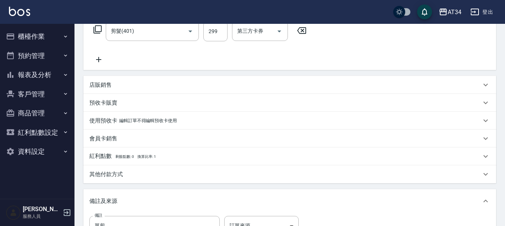
scroll to position [233, 0]
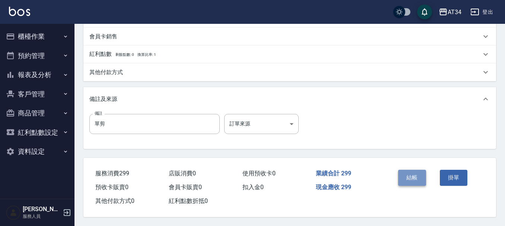
click at [424, 175] on button "結帳" at bounding box center [412, 178] width 28 height 16
